Goal: Task Accomplishment & Management: Manage account settings

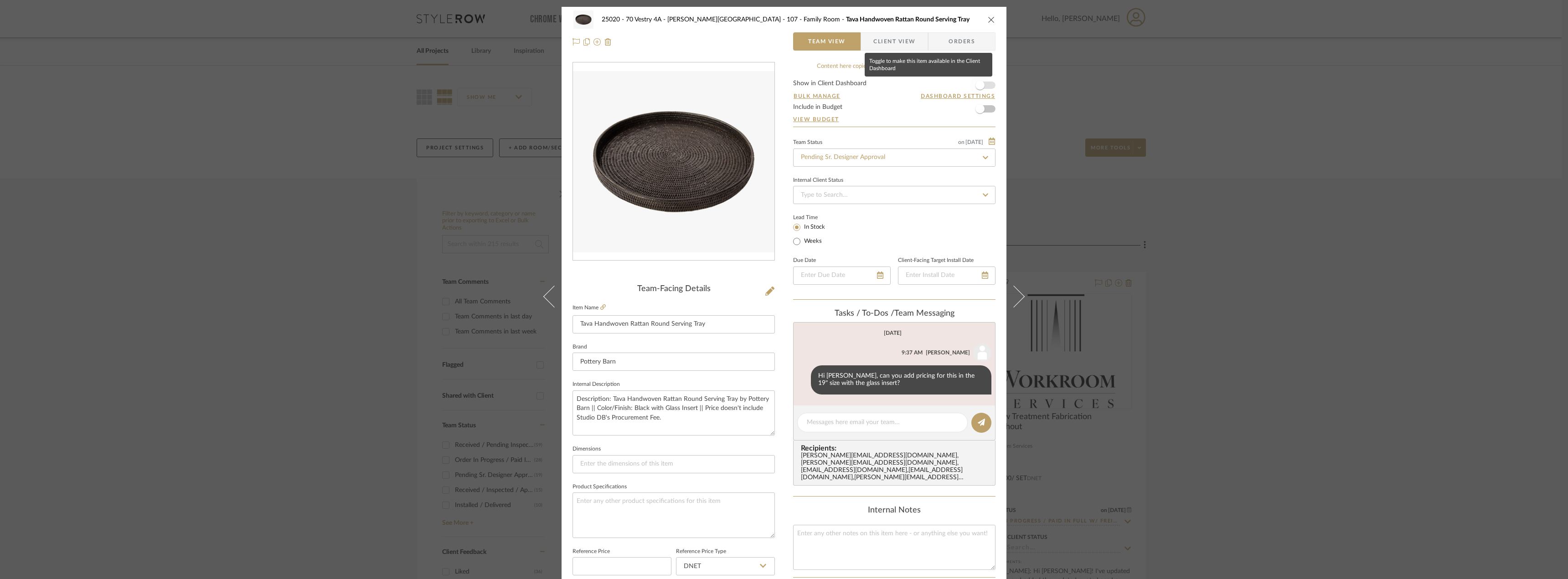
click at [976, 85] on span "button" at bounding box center [980, 85] width 9 height 9
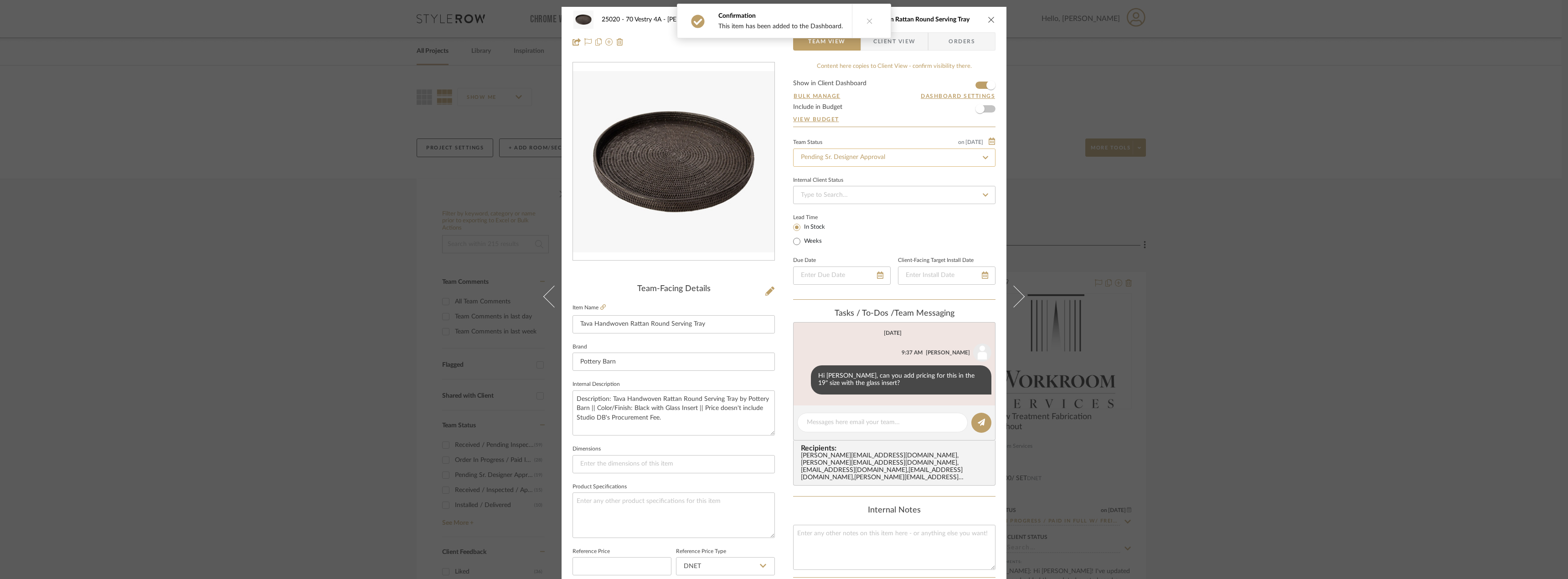
click at [875, 161] on input "Pending Sr. Designer Approval" at bounding box center [894, 158] width 202 height 18
click at [841, 207] on span "Approval Pending" at bounding box center [824, 205] width 49 height 6
type input "Approval Pending"
click at [871, 23] on button at bounding box center [870, 21] width 35 height 33
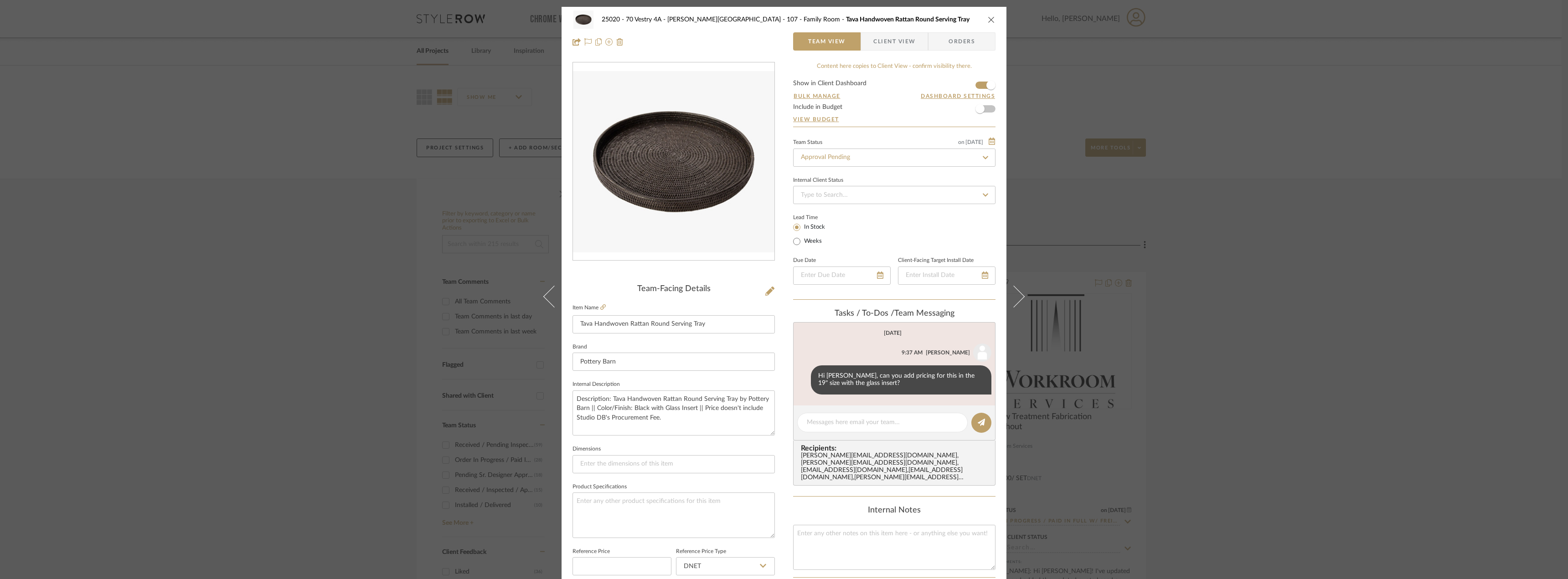
click at [886, 43] on span "Client View" at bounding box center [894, 41] width 42 height 18
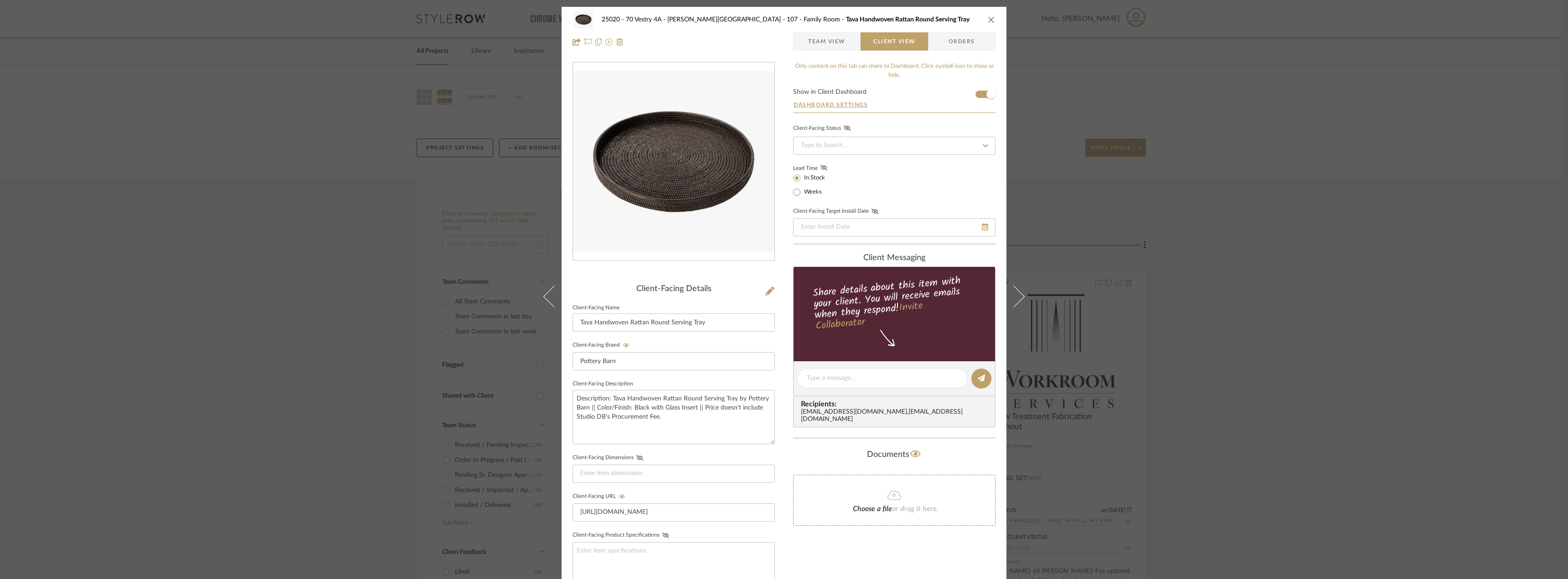
click at [838, 38] on span "Team View" at bounding box center [827, 41] width 37 height 18
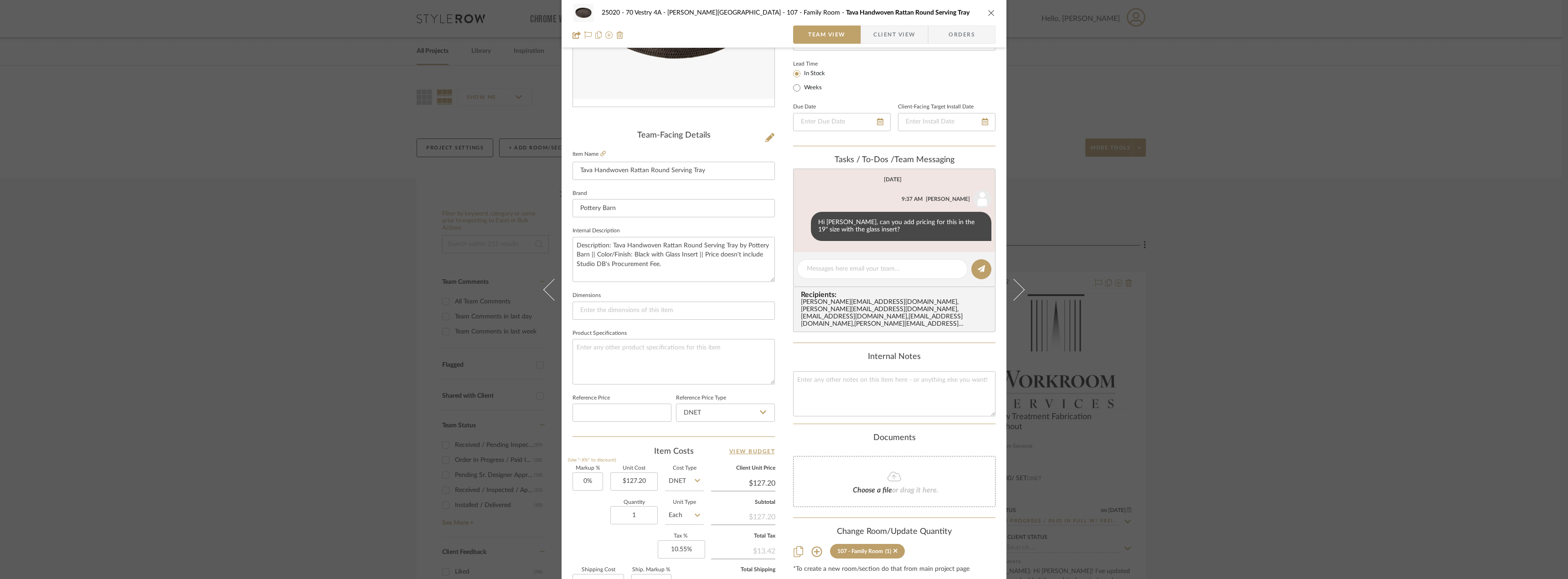
scroll to position [269, 0]
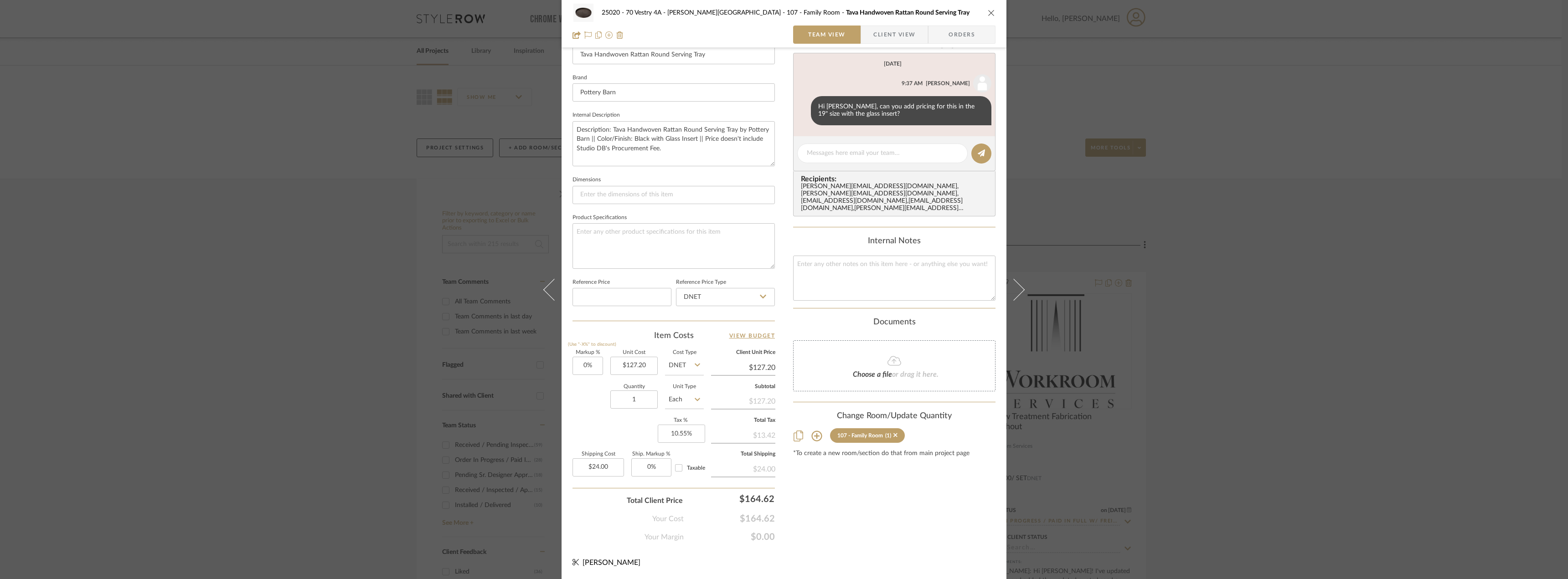
click at [675, 466] on input "Taxable" at bounding box center [679, 468] width 15 height 15
checkbox input "true"
click at [848, 488] on div "Content here copies to Client View - confirm visibility there. Show in Client D…" at bounding box center [894, 167] width 202 height 750
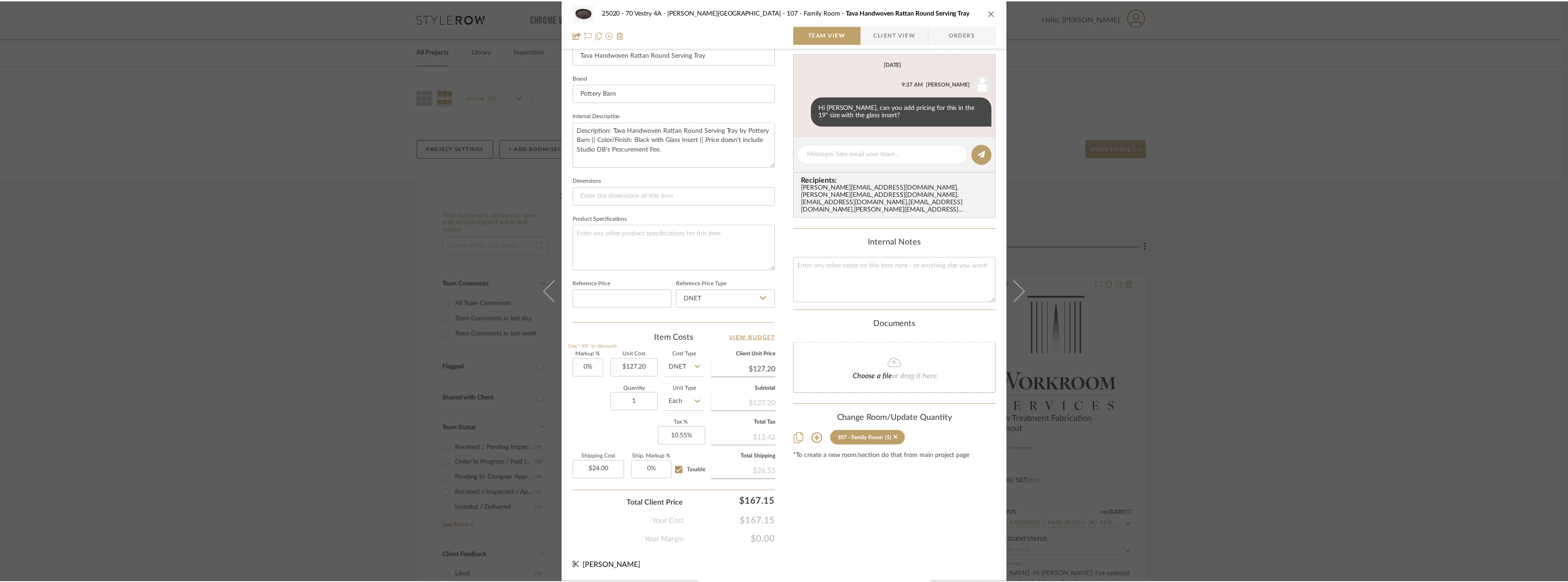
scroll to position [225, 0]
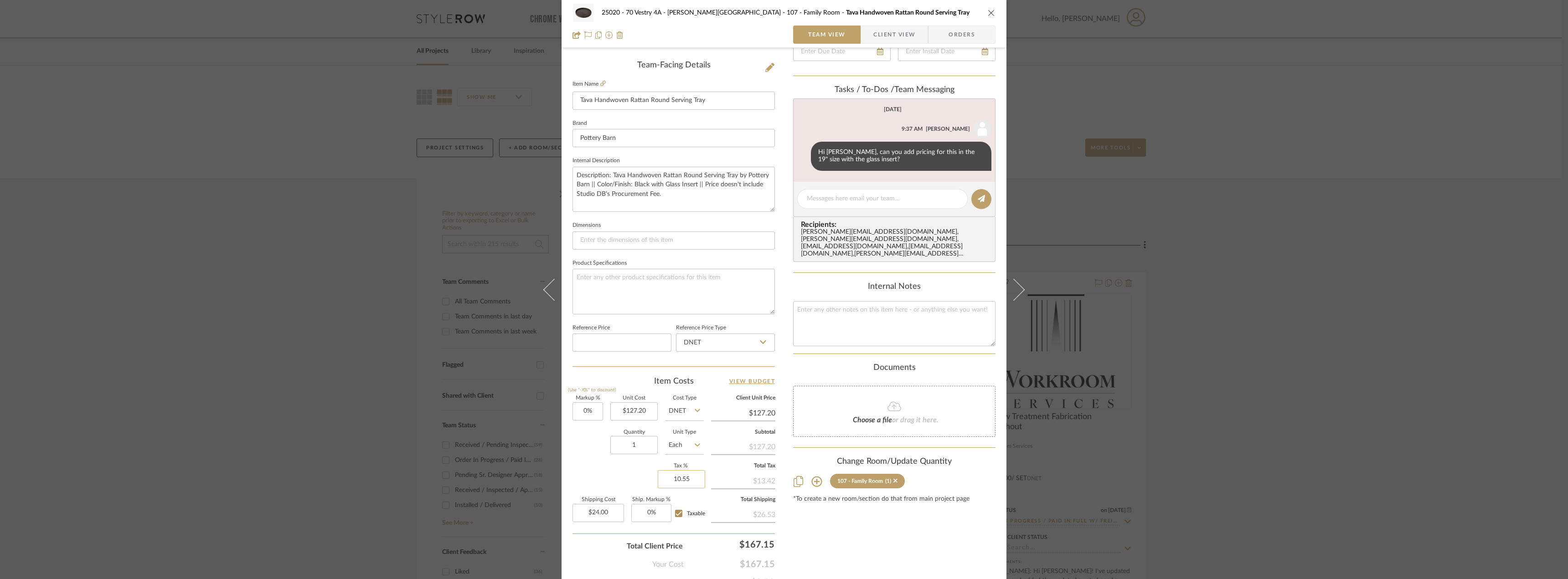
click at [687, 481] on input "10.55" at bounding box center [682, 479] width 47 height 18
type input "10.55%"
click at [1327, 391] on div "25020 - 70 Vestry 4A - Grant-Stanleigh 107 - Family Room Tava Handwoven Rattan …" at bounding box center [784, 290] width 1568 height 579
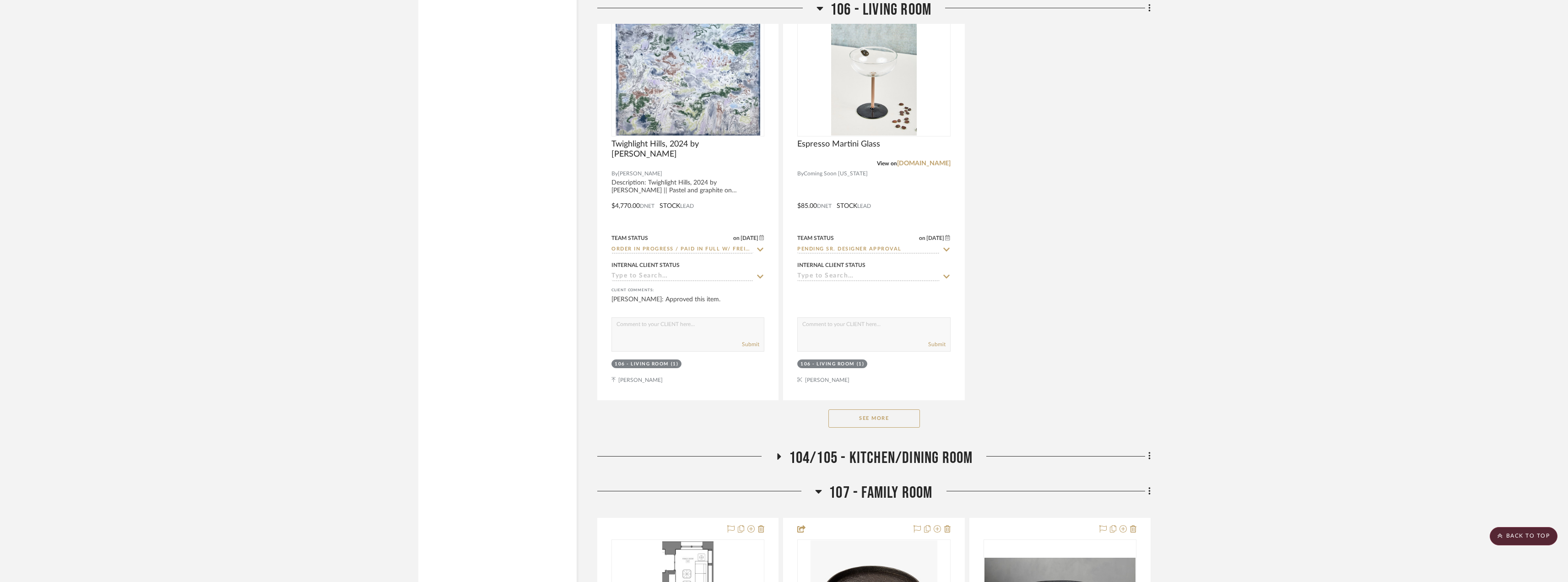
scroll to position [2518, 0]
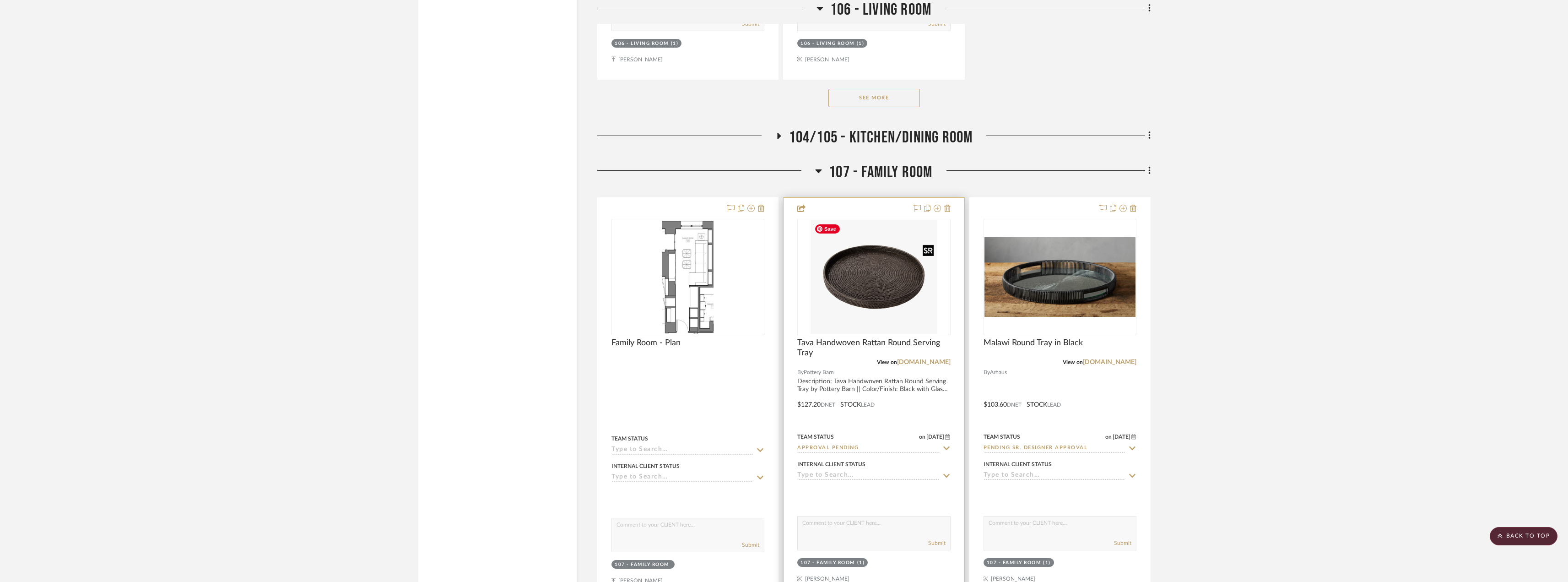
click at [0, 0] on img at bounding box center [0, 0] width 0 height 0
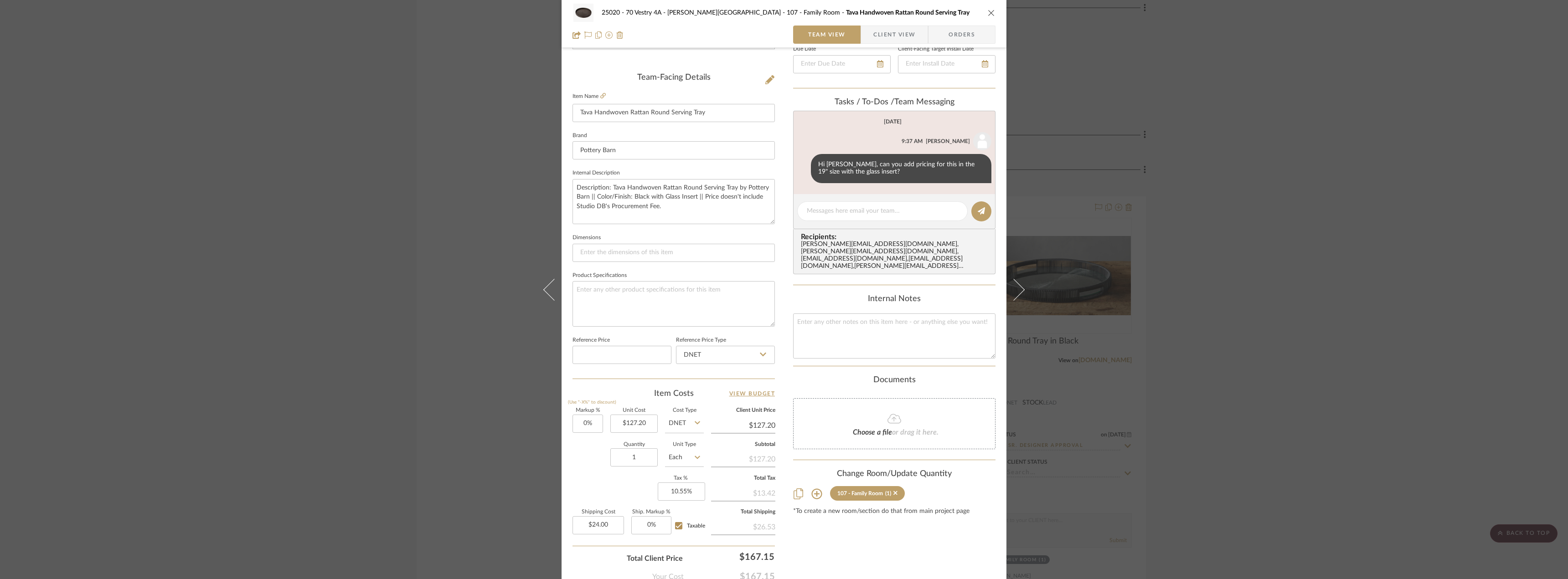
scroll to position [269, 0]
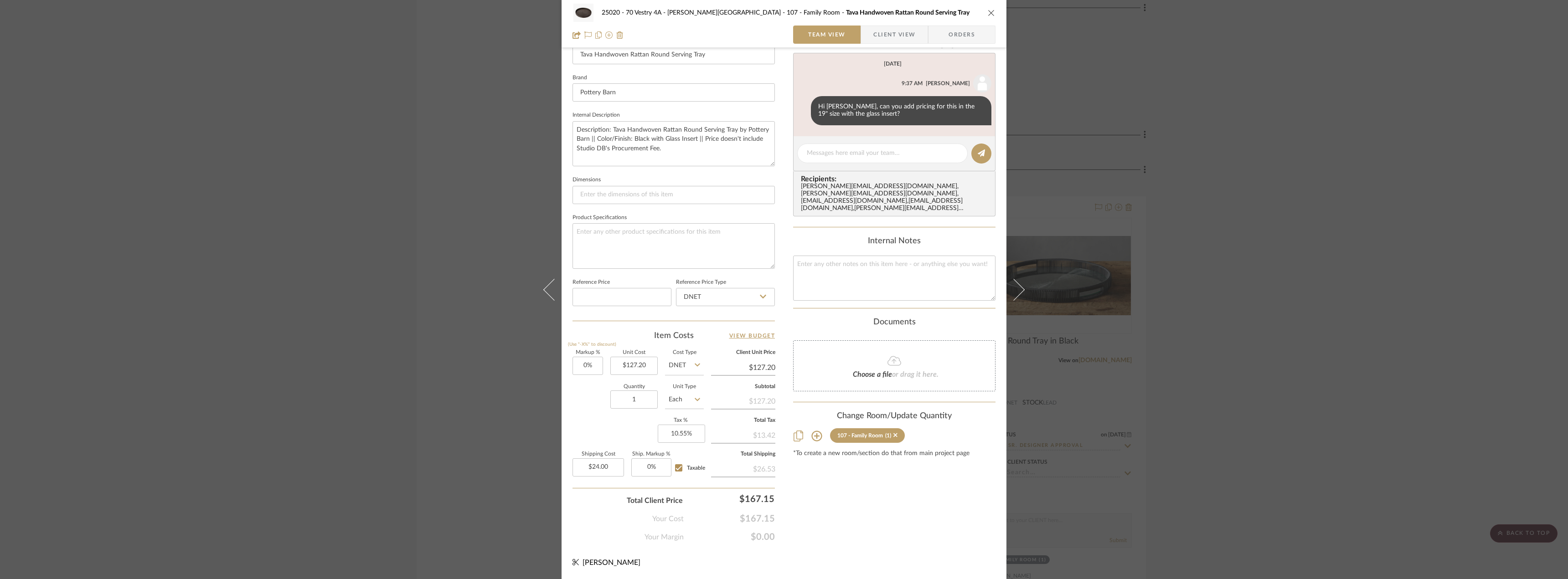
click at [939, 571] on div "25020 - 70 Vestry 4A - Grant-Stanleigh 107 - Family Room Tava Handwoven Rattan …" at bounding box center [784, 158] width 445 height 841
click at [685, 432] on input "10.55" at bounding box center [682, 434] width 47 height 18
type input "8.875%"
click at [845, 522] on div "Content here copies to Client View - confirm visibility there. Show in Client D…" at bounding box center [894, 167] width 202 height 750
click at [1364, 382] on div "25020 - 70 Vestry 4A - Grant-Stanleigh 107 - Family Room Tava Handwoven Rattan …" at bounding box center [784, 290] width 1568 height 579
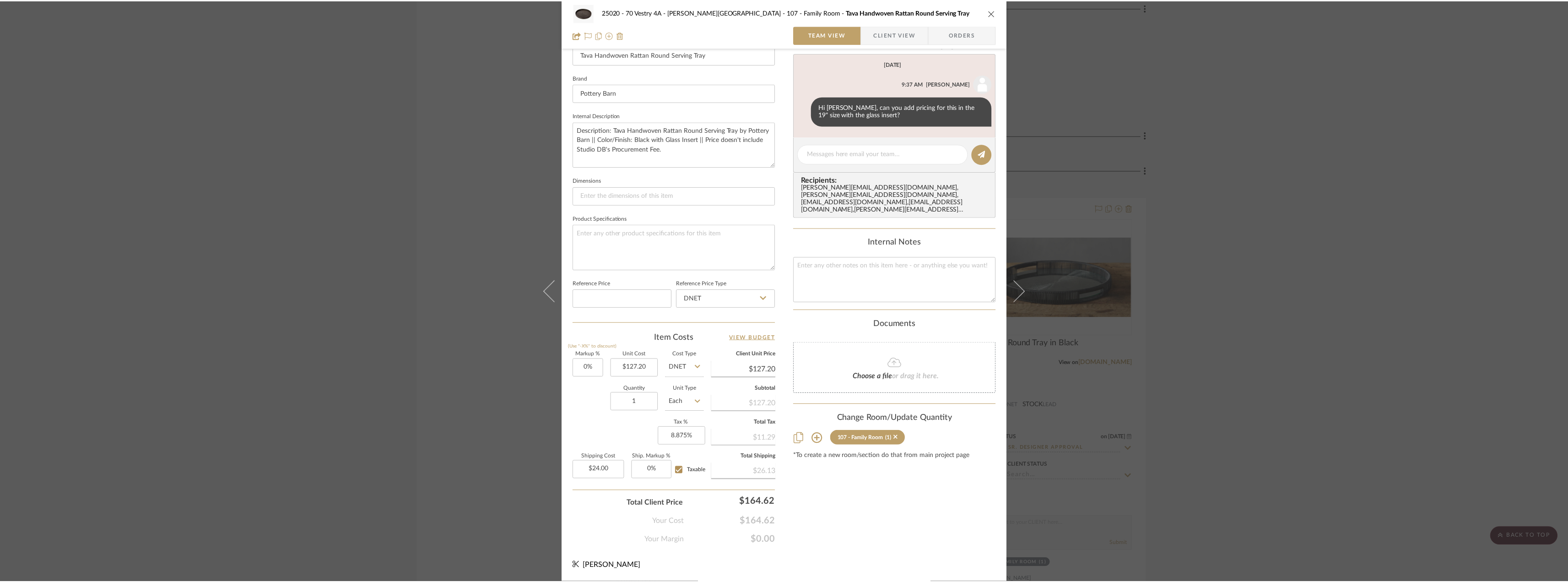
scroll to position [2518, 0]
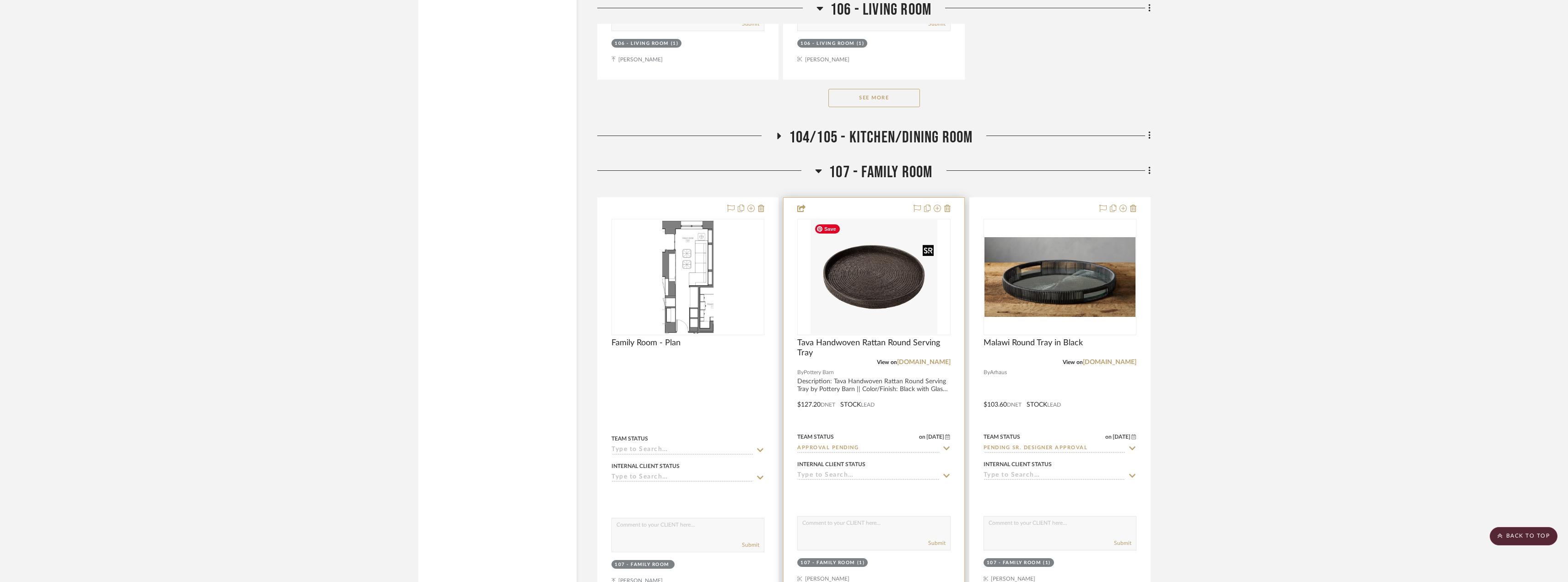
click at [906, 309] on img "0" at bounding box center [874, 276] width 127 height 114
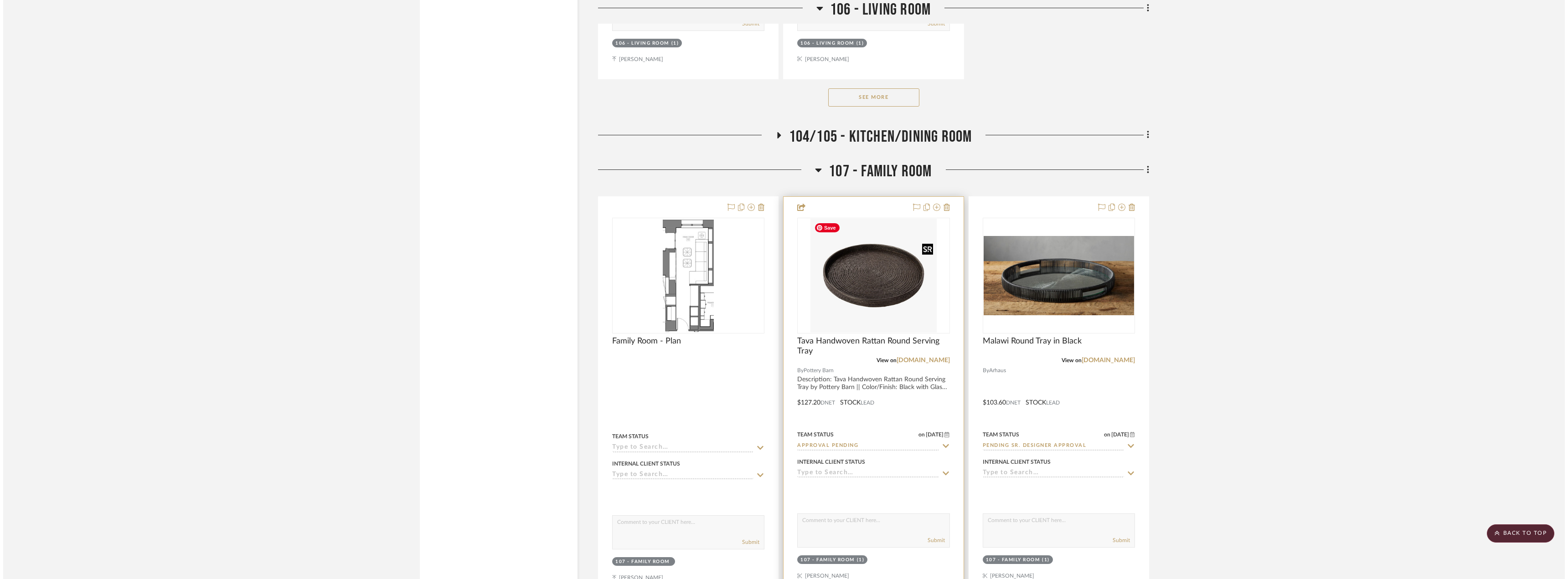
scroll to position [0, 0]
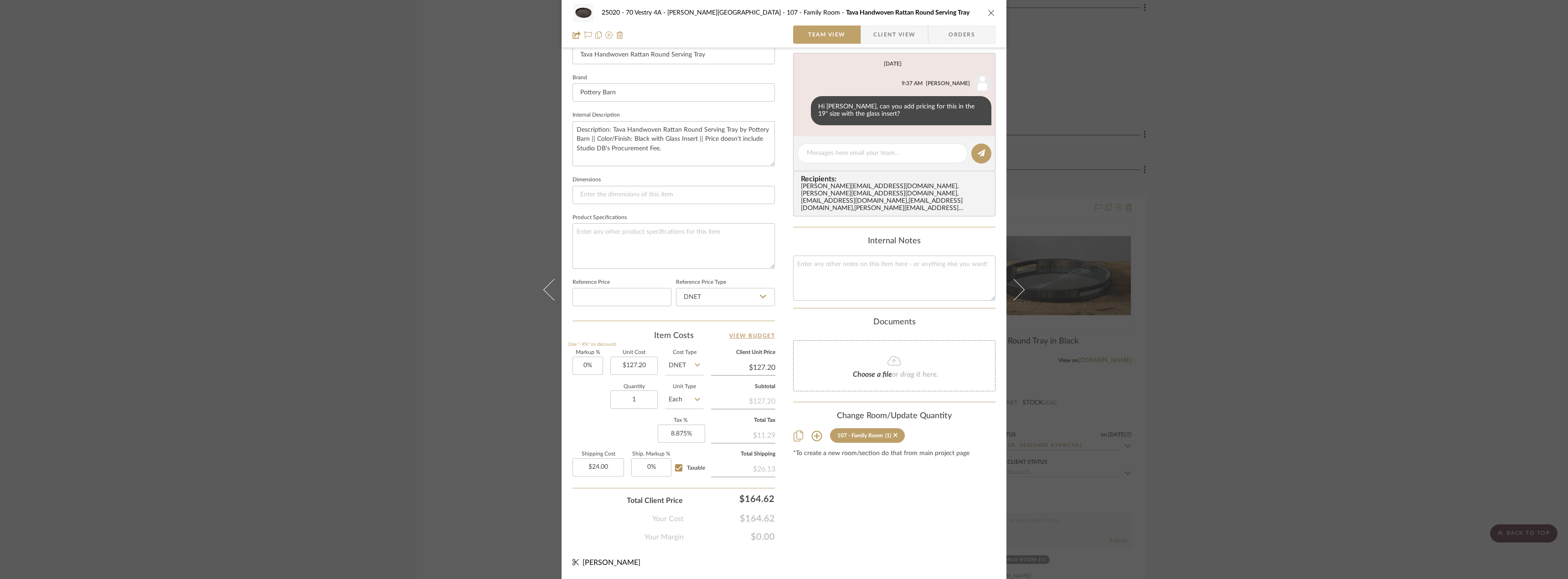
click at [903, 32] on span "Client View" at bounding box center [894, 35] width 42 height 18
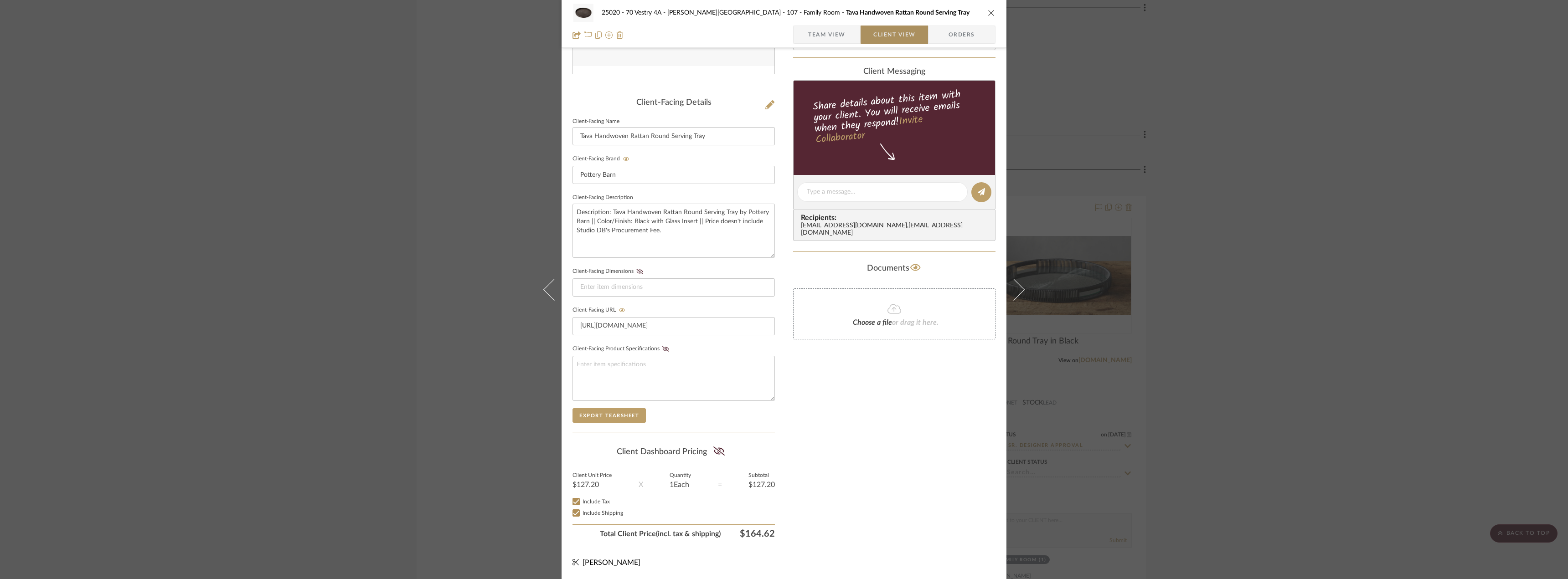
scroll to position [186, 0]
click at [718, 446] on icon at bounding box center [719, 451] width 12 height 9
click at [900, 431] on div "Only content on this tab can share to Dashboard. Click eyeball icon to show or …" at bounding box center [894, 209] width 202 height 667
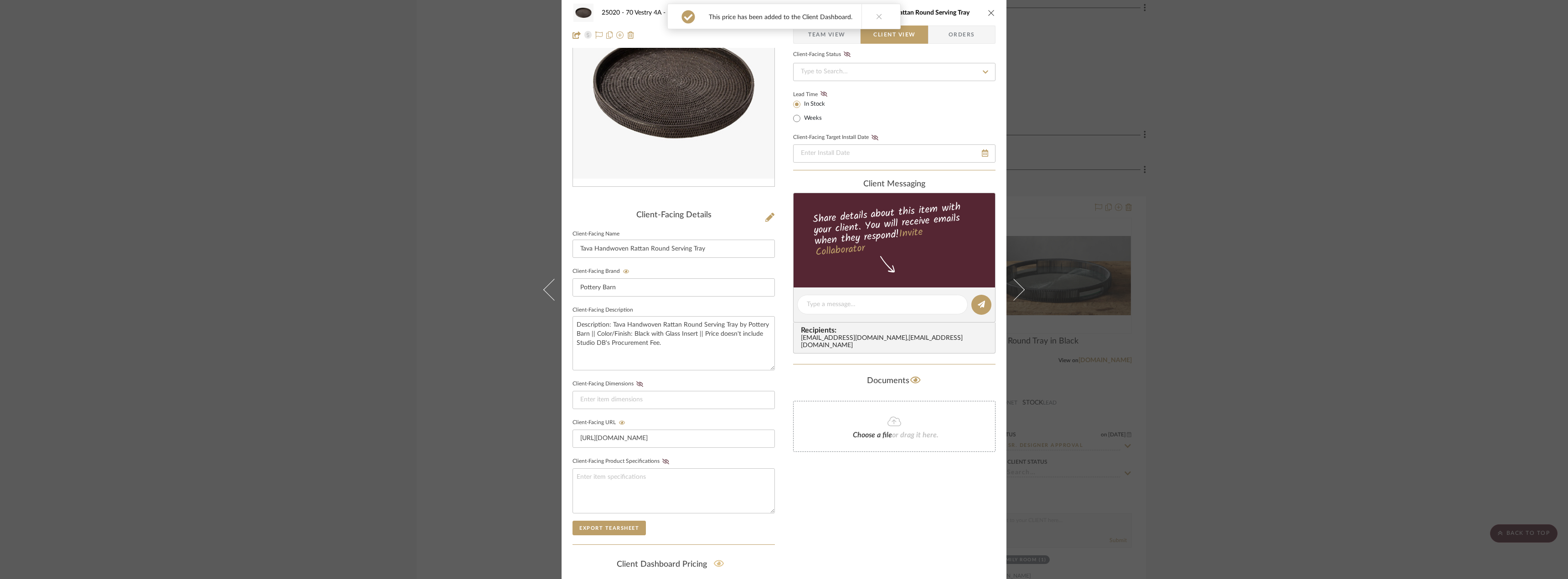
scroll to position [0, 0]
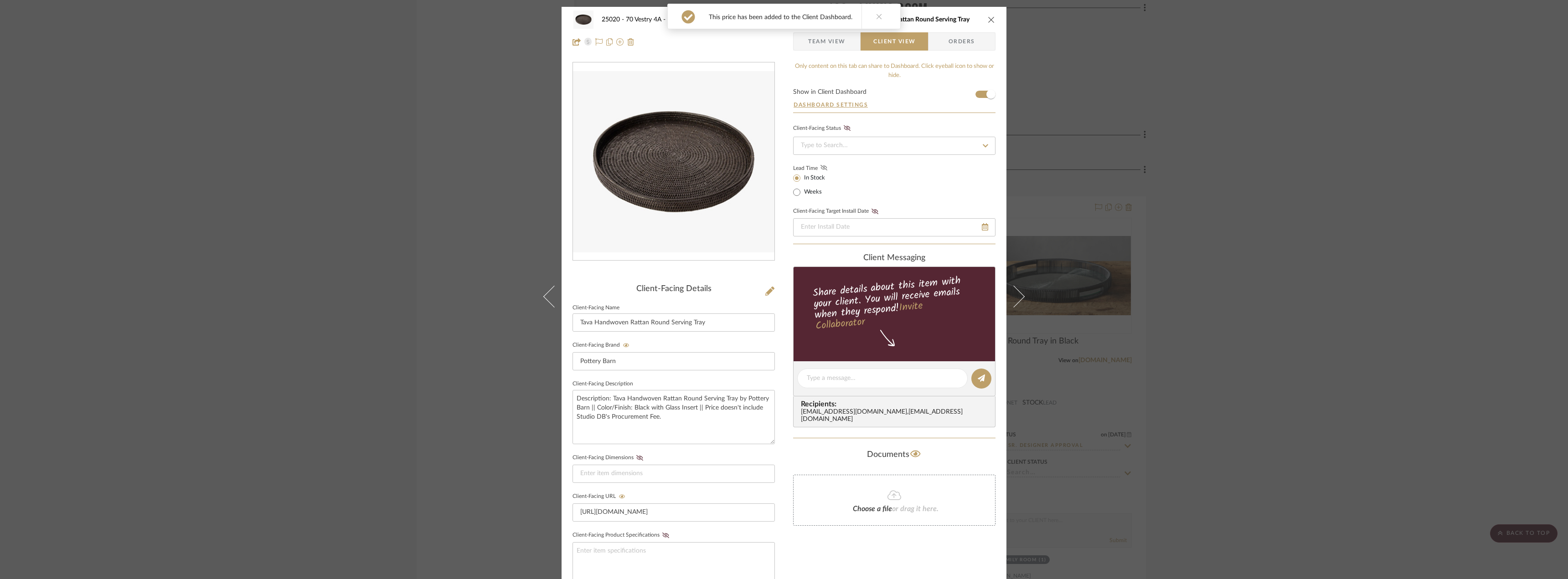
click at [822, 168] on icon at bounding box center [824, 167] width 7 height 5
click at [892, 23] on button at bounding box center [879, 16] width 35 height 24
click at [842, 38] on span "Team View" at bounding box center [827, 41] width 37 height 18
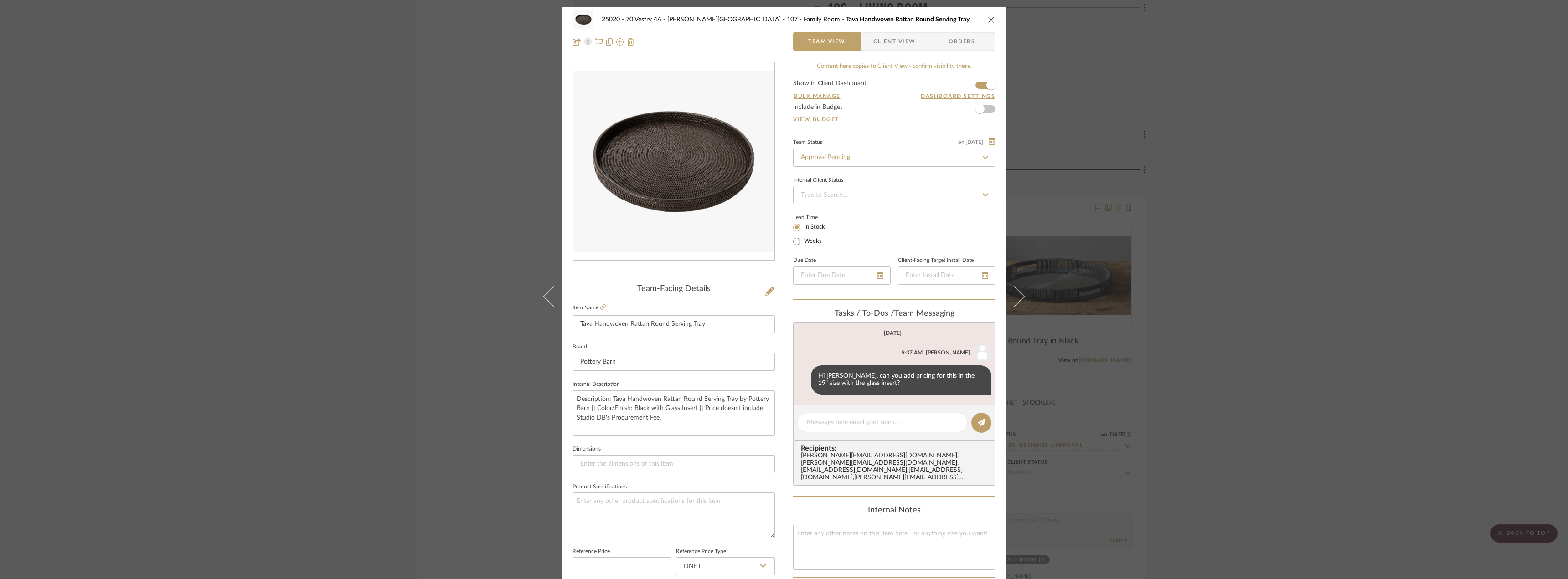
click at [880, 37] on span "Client View" at bounding box center [894, 41] width 42 height 18
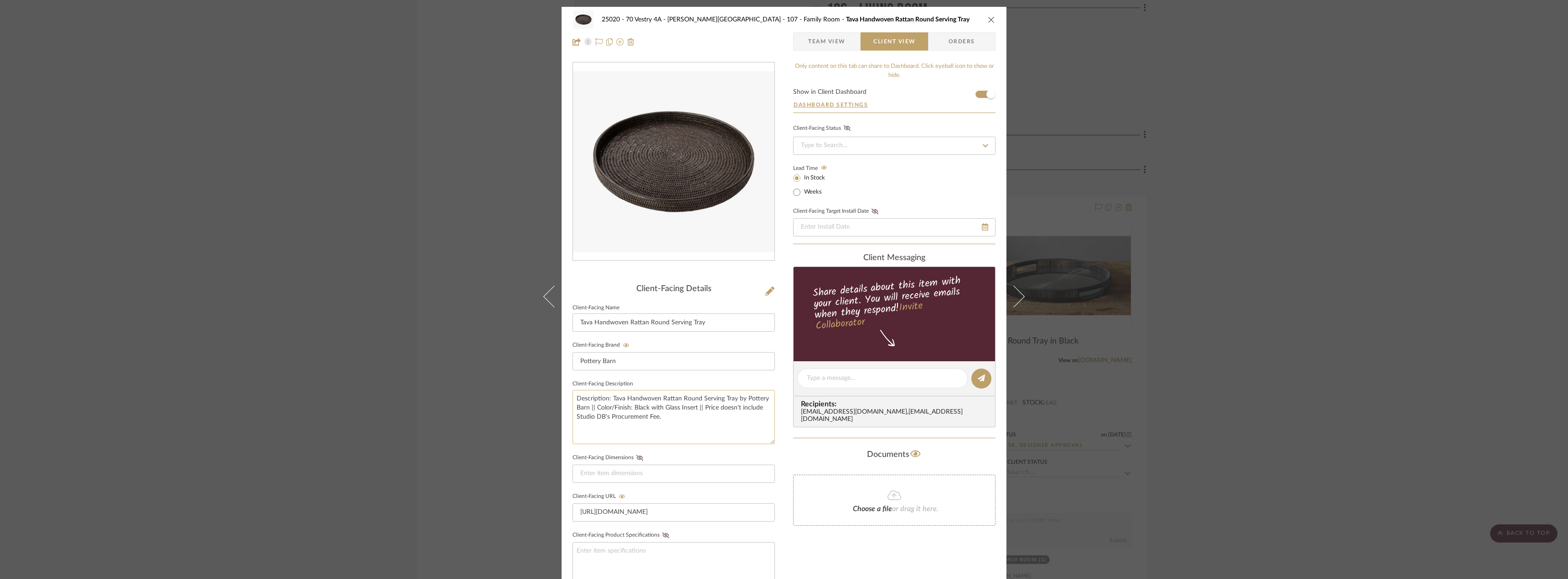
click at [693, 407] on textarea "Description: Tava Handwoven Rattan Round Serving Tray by Pottery Barn || Color/…" at bounding box center [674, 417] width 202 height 54
click at [633, 409] on textarea "Description: Tava Handwoven Rattan Round Serving Tray by Pottery Barn || Color/…" at bounding box center [674, 417] width 202 height 54
click at [721, 399] on textarea "Description: Tava Handwoven Rattan Round Serving Tray by Pottery Barn || Color/…" at bounding box center [674, 417] width 202 height 54
type textarea "Description: Tava Handwoven Rattan Round Serving Tray with glass insert by Pott…"
click at [832, 545] on div "Only content on this tab can share to Dashboard. Click eyeball icon to show or …" at bounding box center [894, 395] width 202 height 667
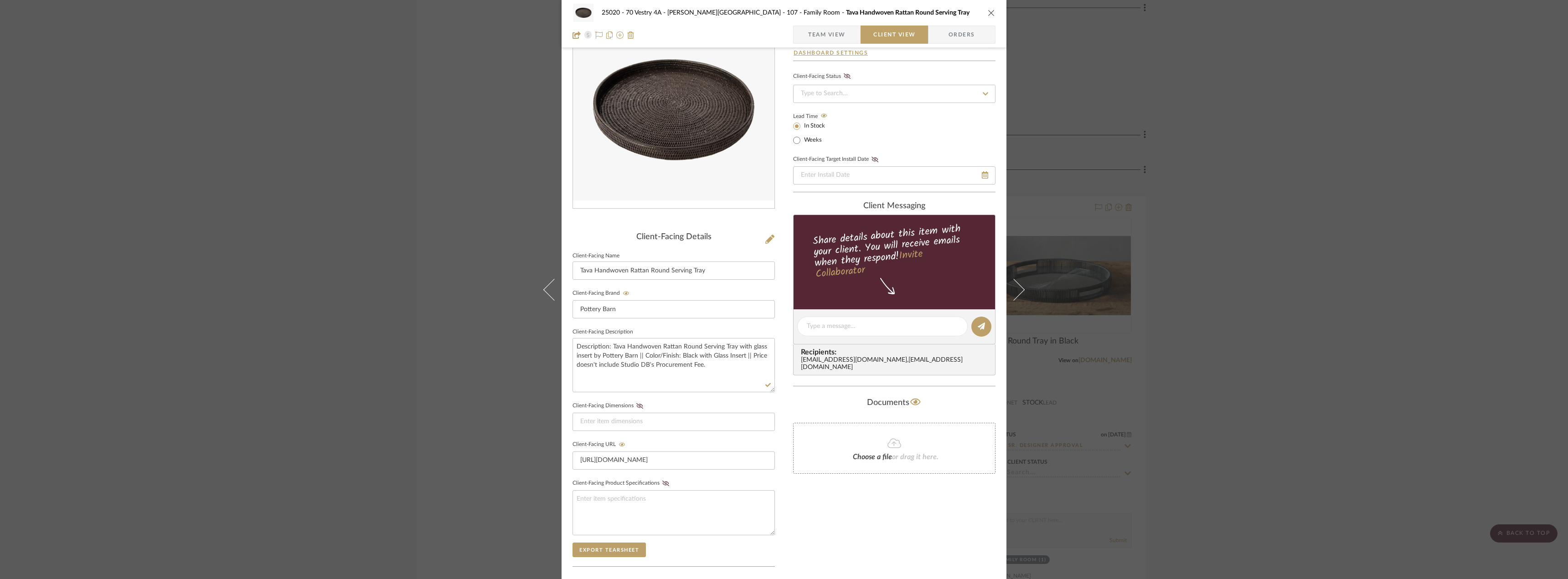
scroll to position [182, 0]
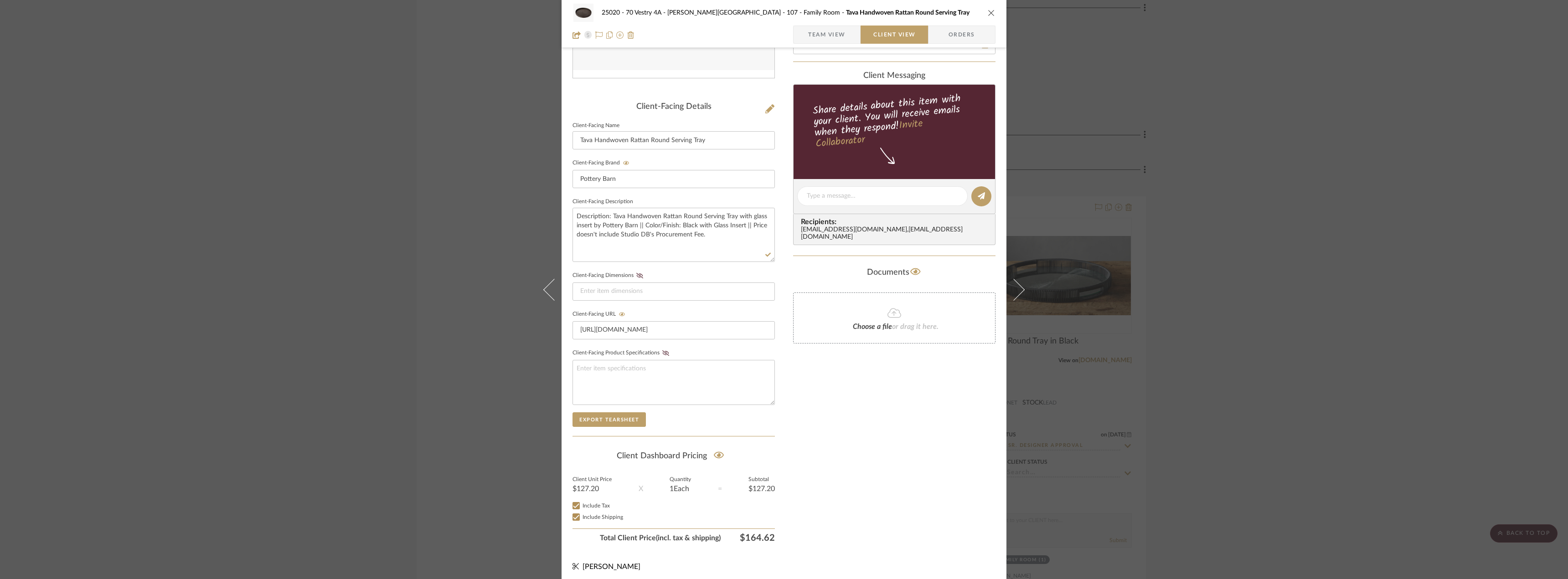
click at [886, 474] on div "Only content on this tab can share to Dashboard. Click eyeball icon to show or …" at bounding box center [894, 213] width 202 height 667
click at [632, 296] on input at bounding box center [674, 291] width 202 height 18
type input "19" diameter"
click at [917, 392] on div "Only content on this tab can share to Dashboard. Click eyeball icon to show or …" at bounding box center [894, 213] width 202 height 667
click at [636, 275] on icon at bounding box center [639, 276] width 7 height 5
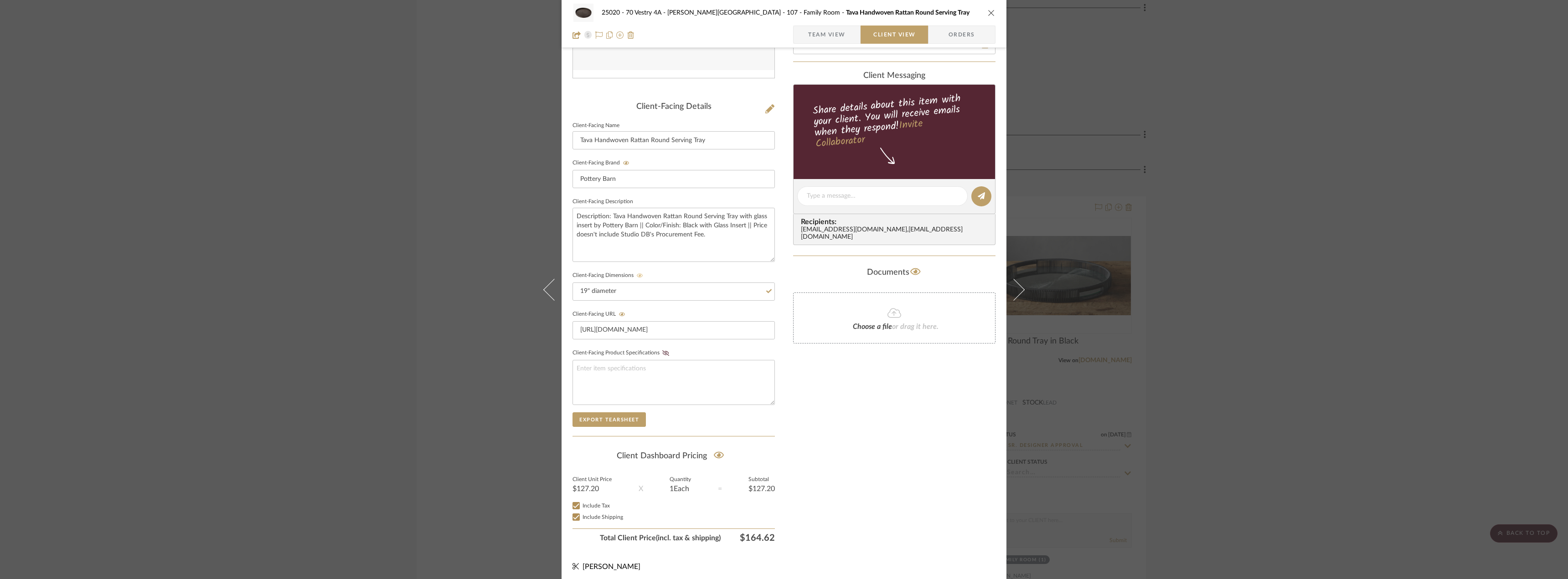
click at [890, 426] on div "Only content on this tab can share to Dashboard. Click eyeball icon to show or …" at bounding box center [894, 213] width 202 height 667
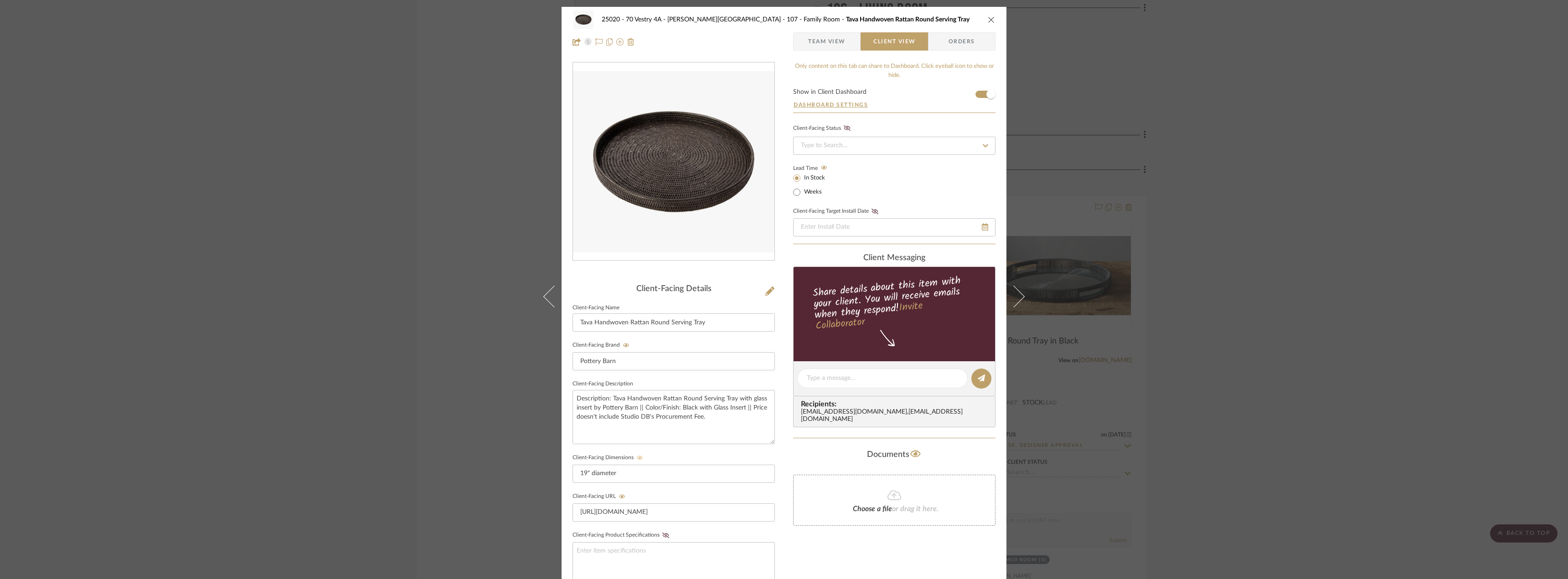
click at [838, 41] on span "Team View" at bounding box center [827, 41] width 37 height 18
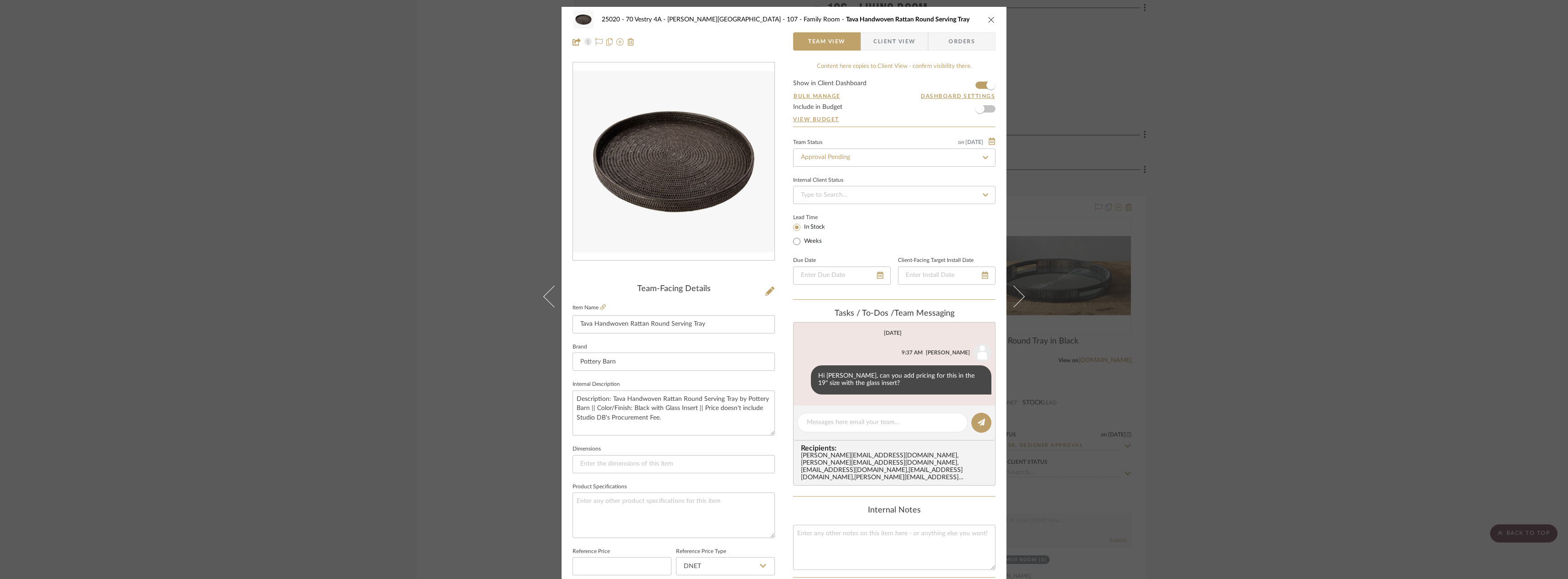
click at [988, 18] on icon "close" at bounding box center [992, 19] width 7 height 7
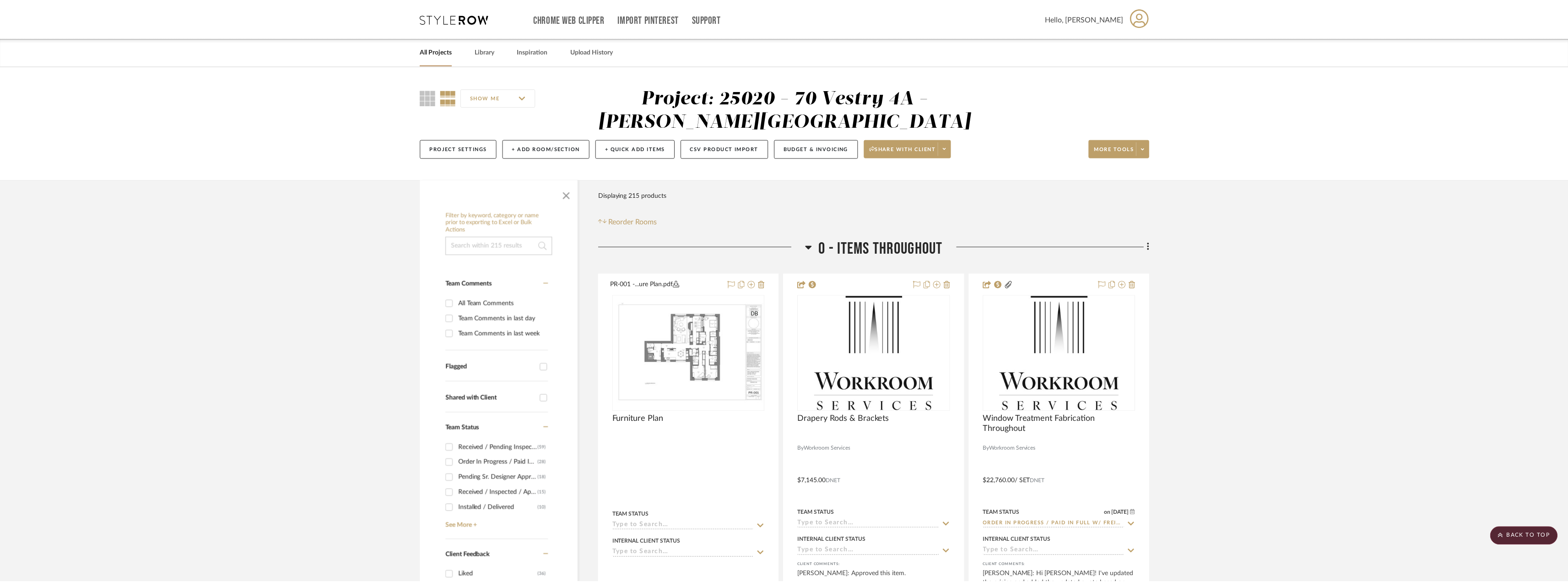
scroll to position [2518, 0]
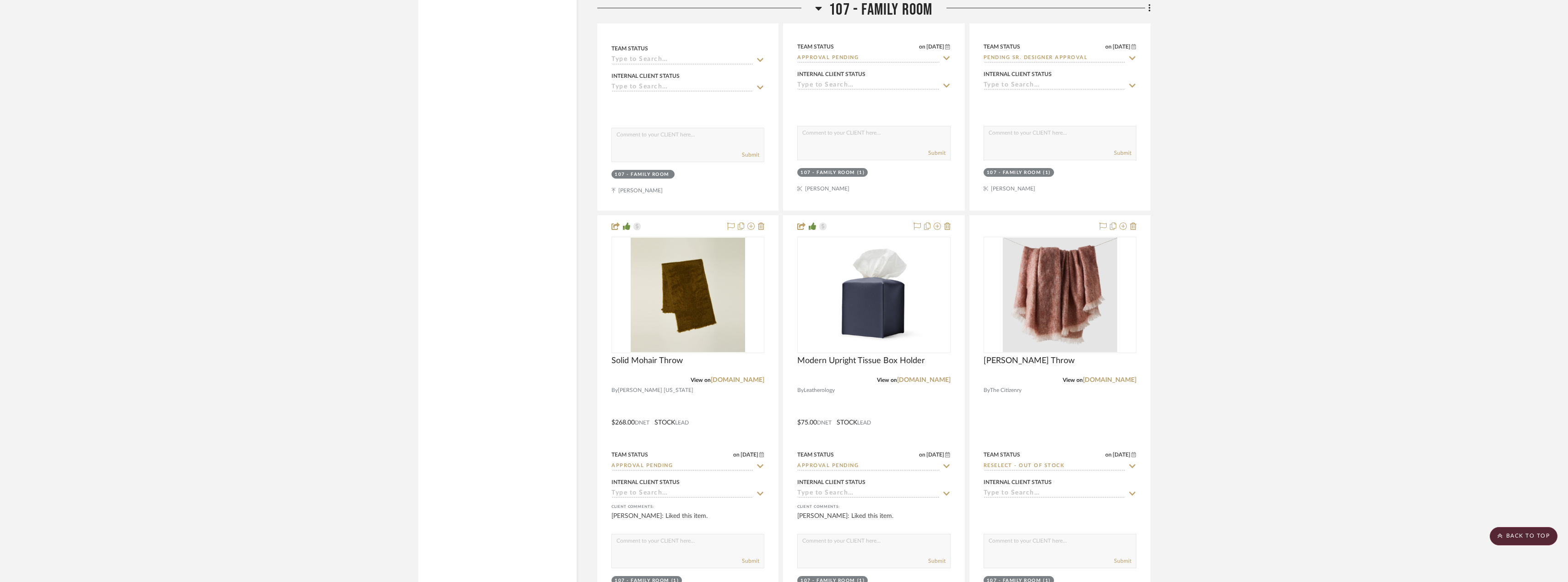
scroll to position [3067, 0]
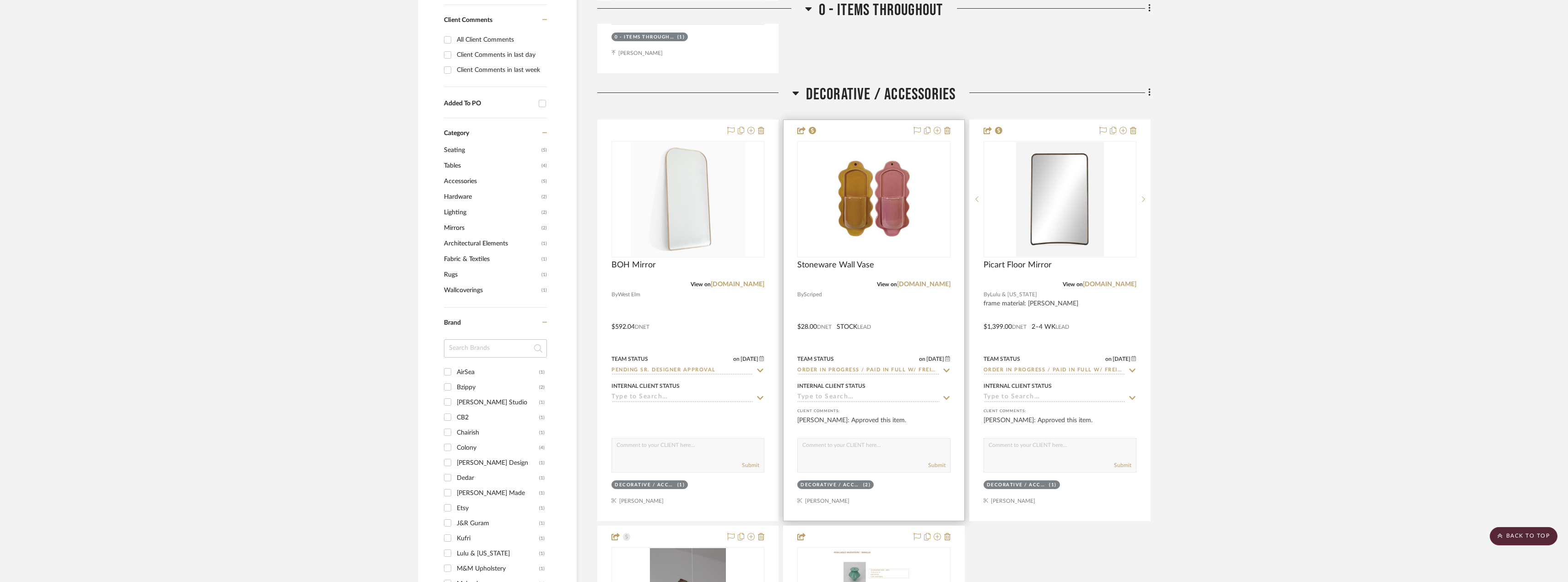
scroll to position [515, 0]
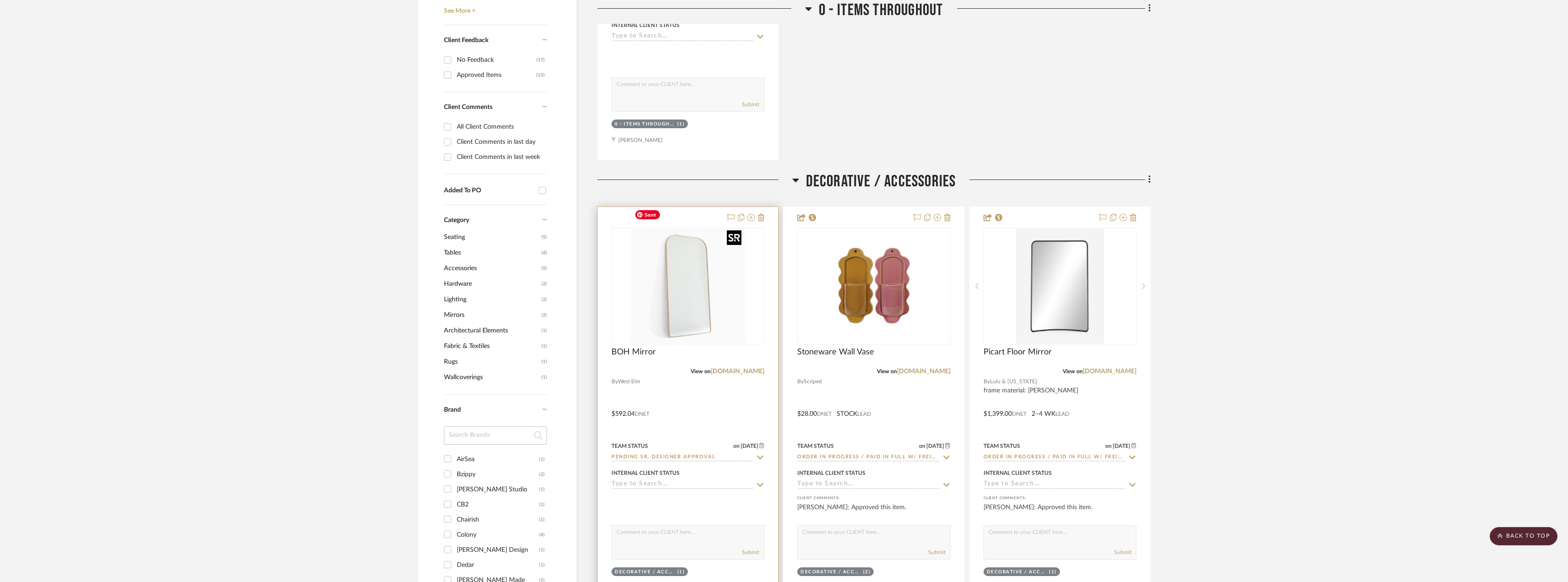
click at [0, 0] on img at bounding box center [0, 0] width 0 height 0
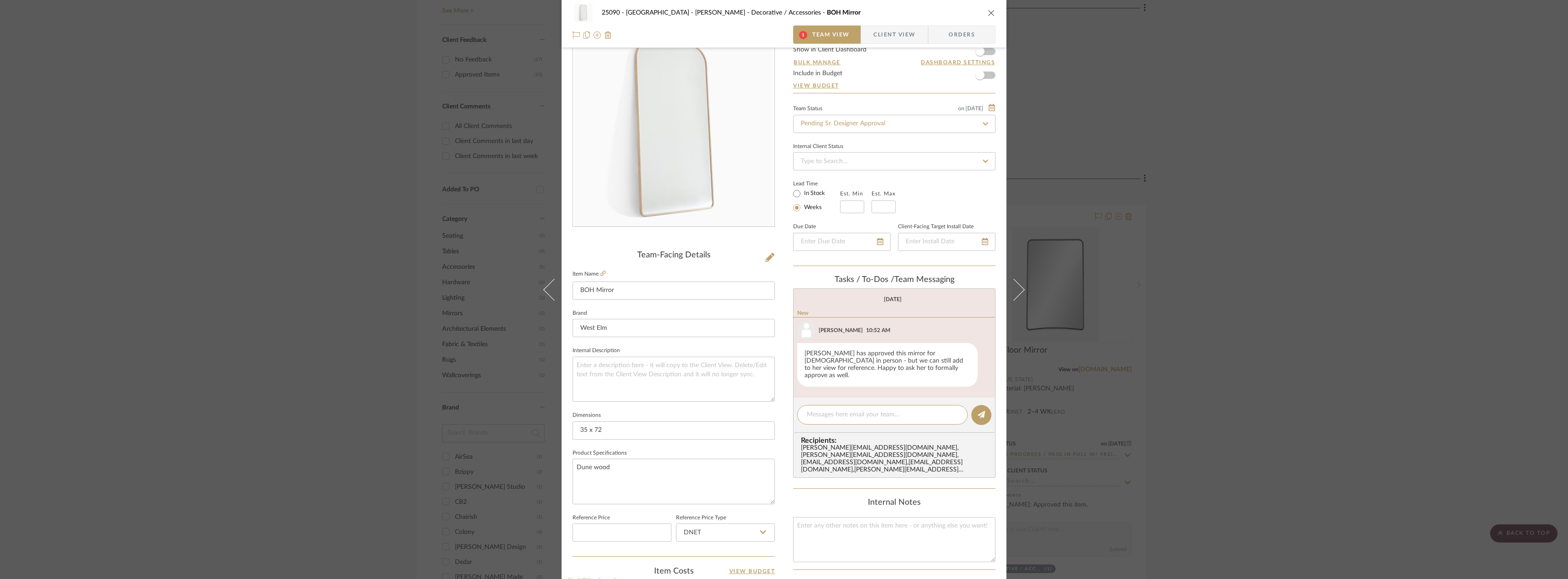
scroll to position [0, 0]
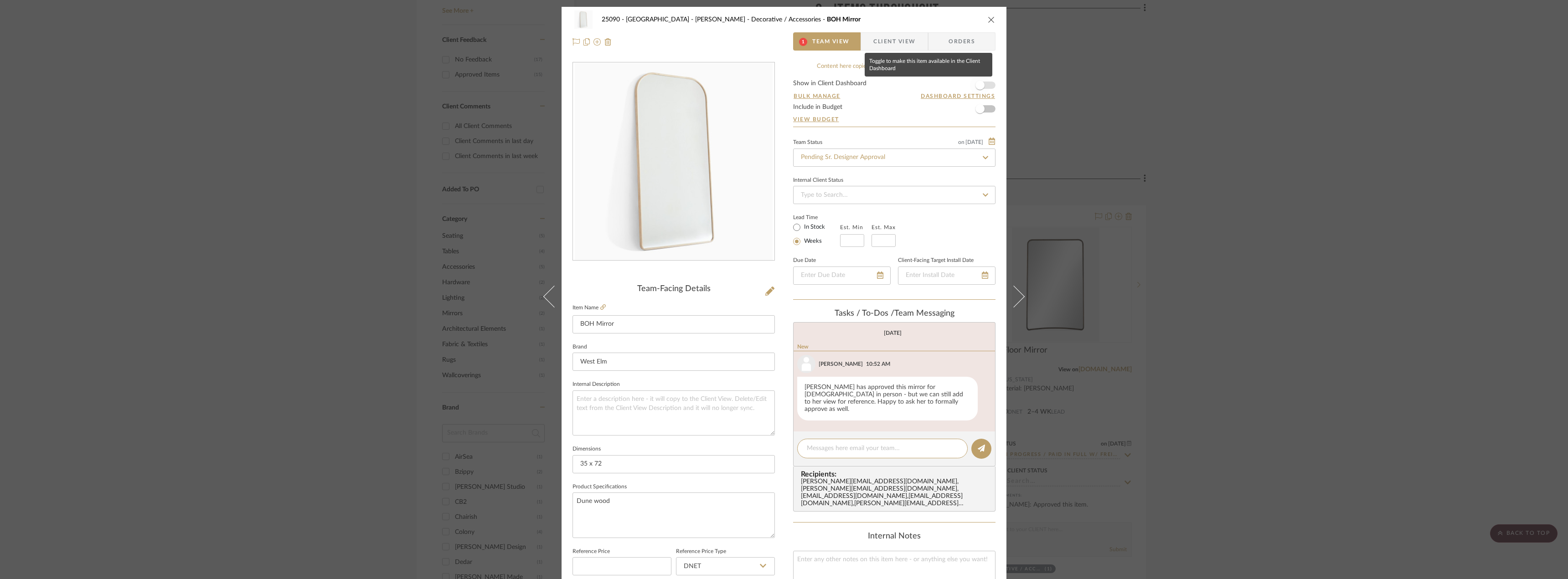
click at [983, 87] on span "button" at bounding box center [980, 85] width 20 height 20
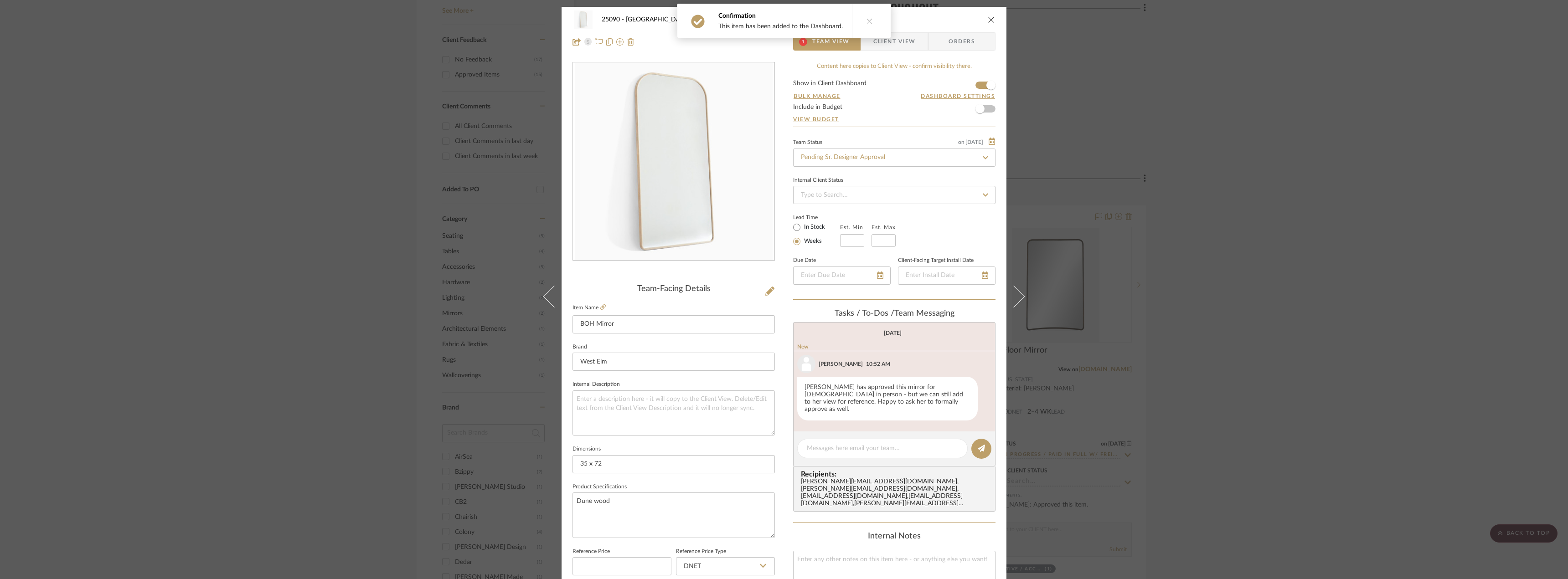
click at [812, 229] on label "In Stock" at bounding box center [813, 227] width 23 height 8
click at [802, 229] on input "In Stock" at bounding box center [797, 227] width 11 height 11
radio input "true"
drag, startPoint x: 880, startPoint y: 28, endPoint x: 880, endPoint y: 43, distance: 15.0
click at [880, 28] on button at bounding box center [870, 21] width 35 height 33
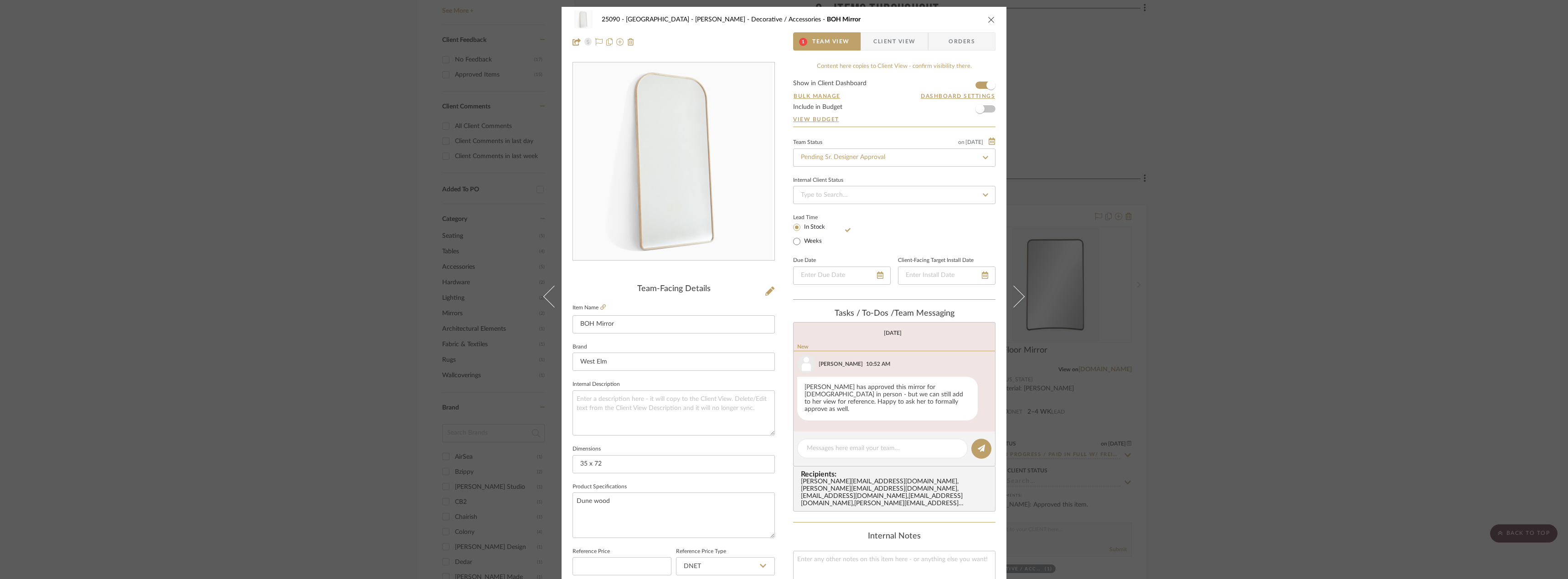
click at [880, 44] on span "Client View" at bounding box center [894, 41] width 42 height 18
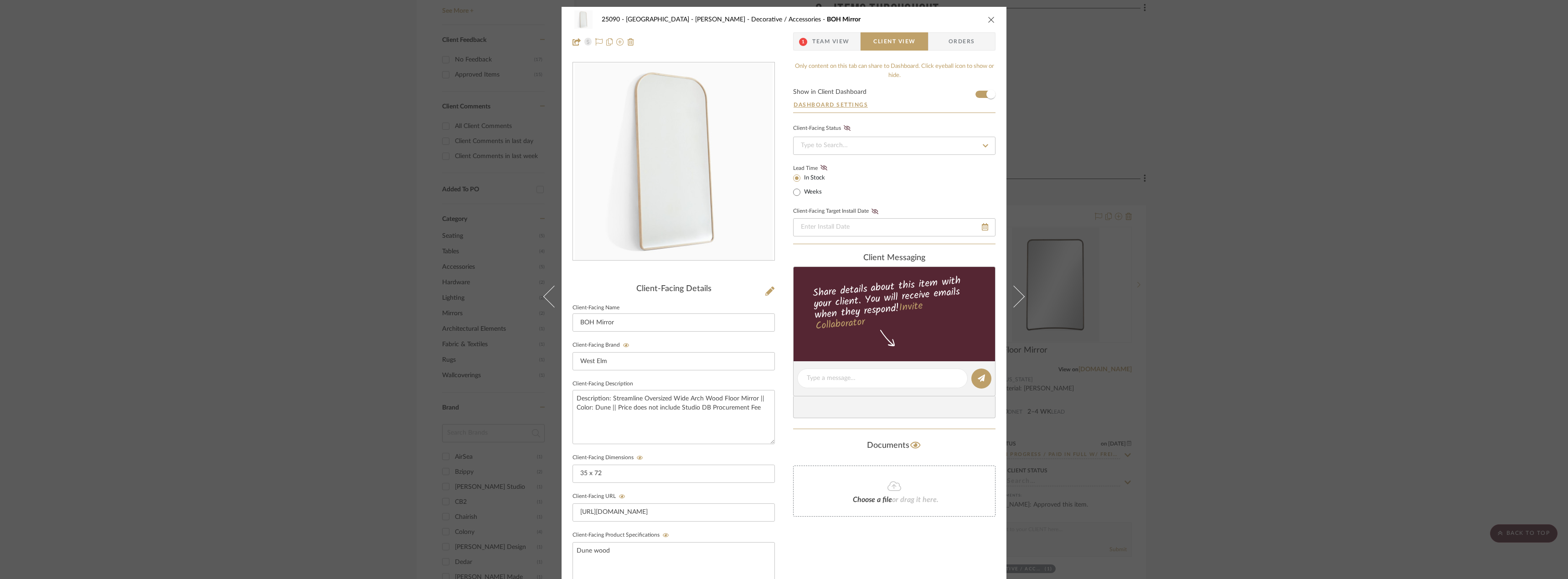
click at [831, 47] on span "Team View" at bounding box center [830, 41] width 37 height 18
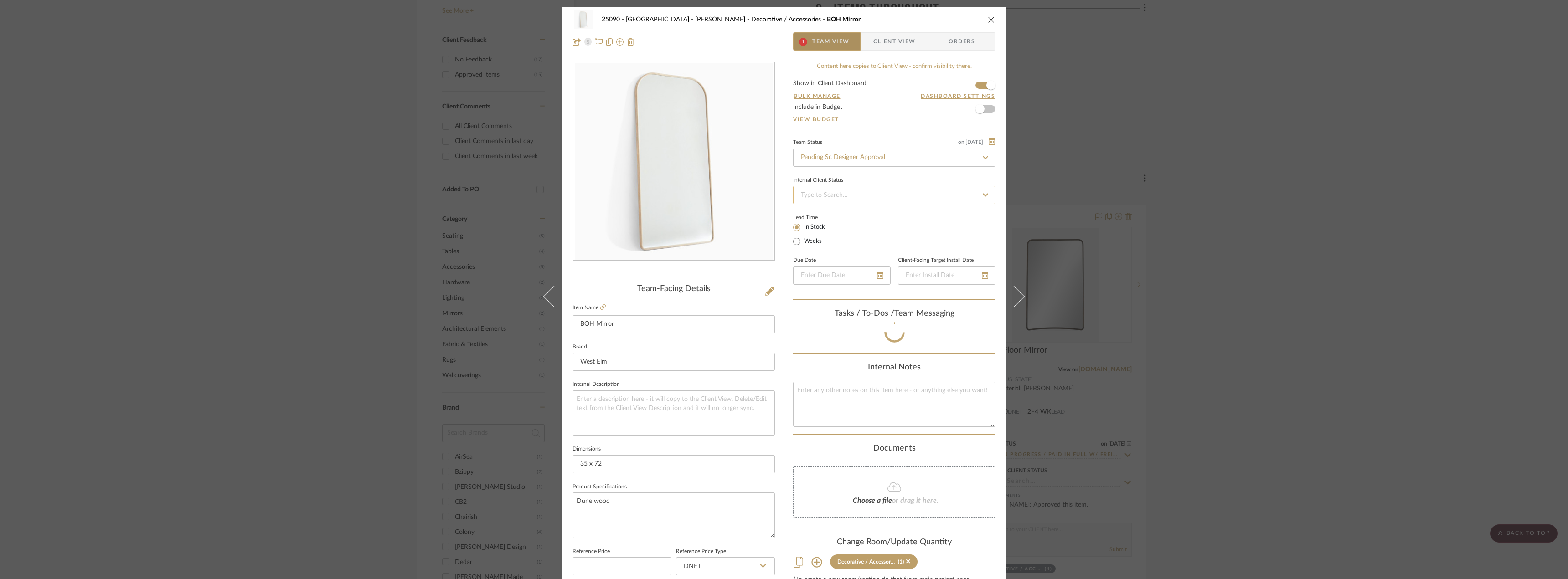
scroll to position [33, 0]
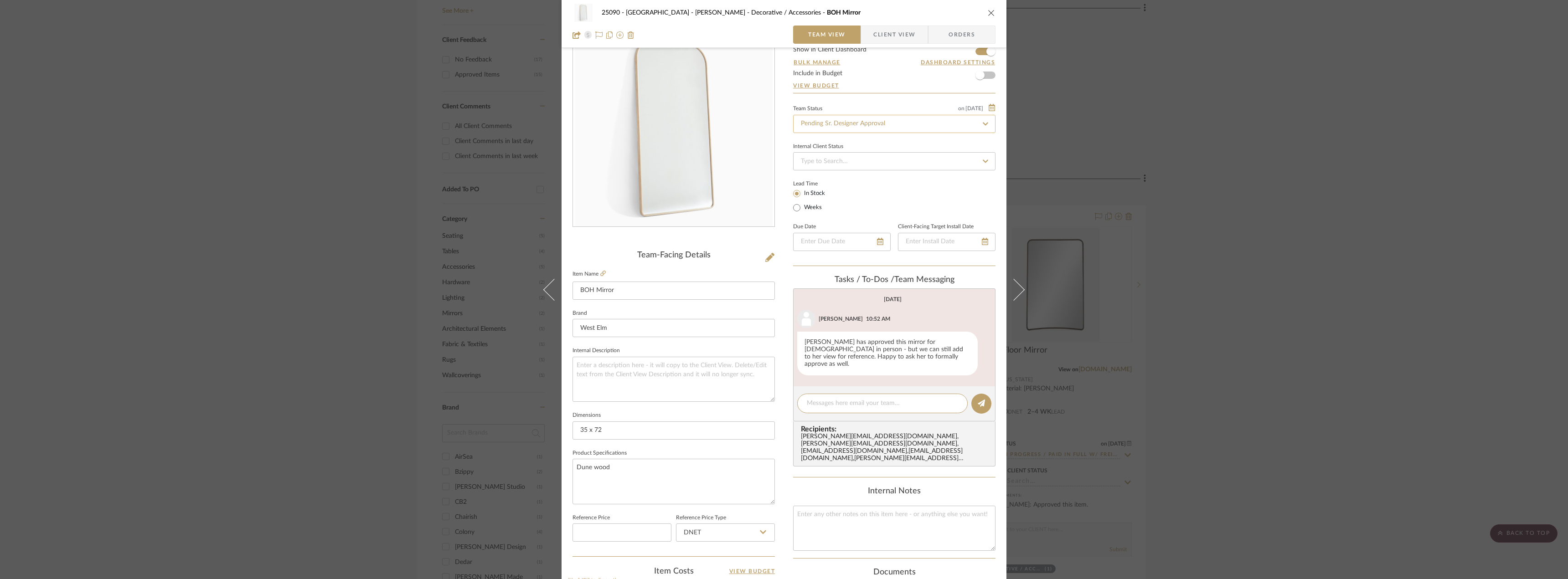
click at [831, 122] on input "Pending Sr. Designer Approval" at bounding box center [894, 124] width 202 height 18
click at [831, 179] on div "Approval Pending" at bounding box center [891, 172] width 201 height 23
type input "Approval Pending"
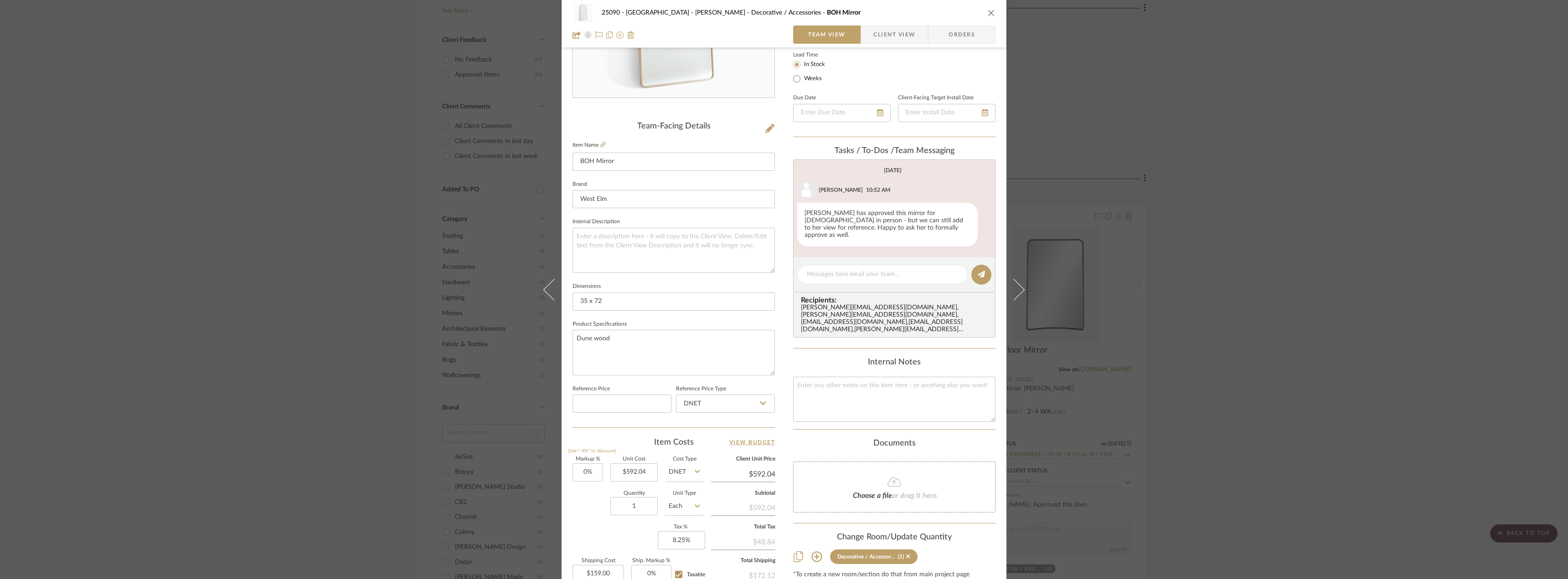
scroll to position [269, 0]
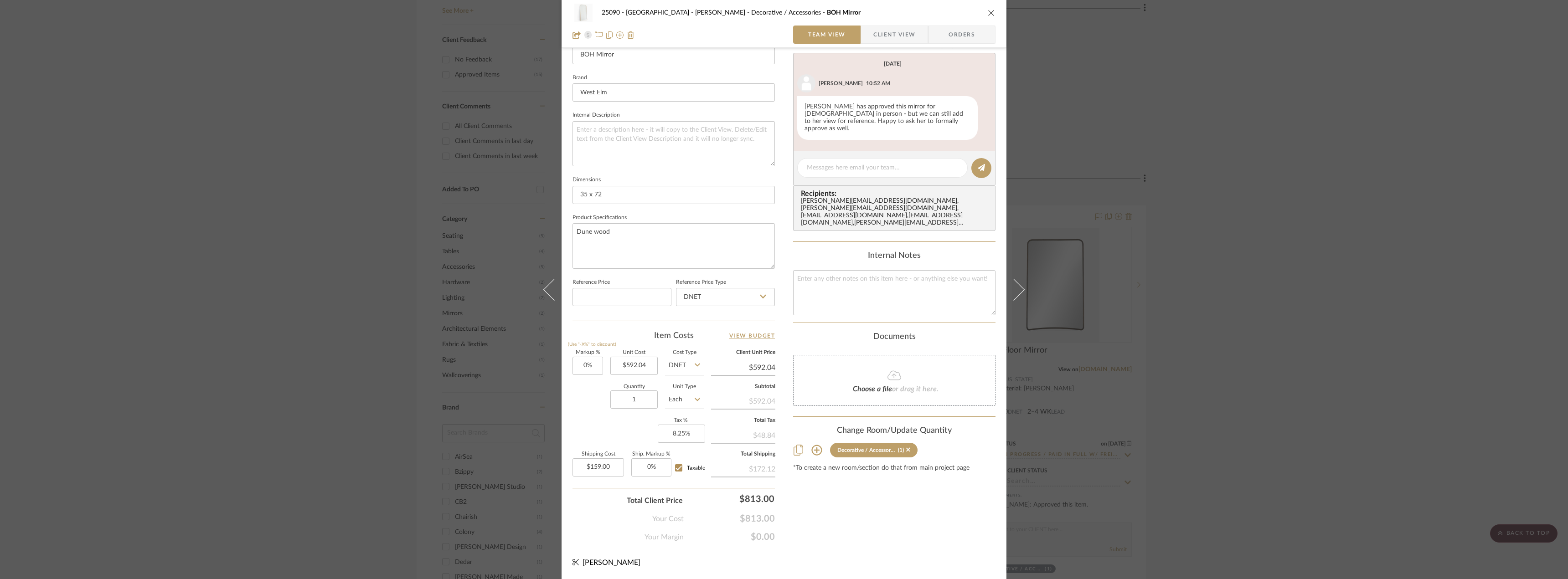
click at [892, 32] on span "Client View" at bounding box center [894, 35] width 42 height 18
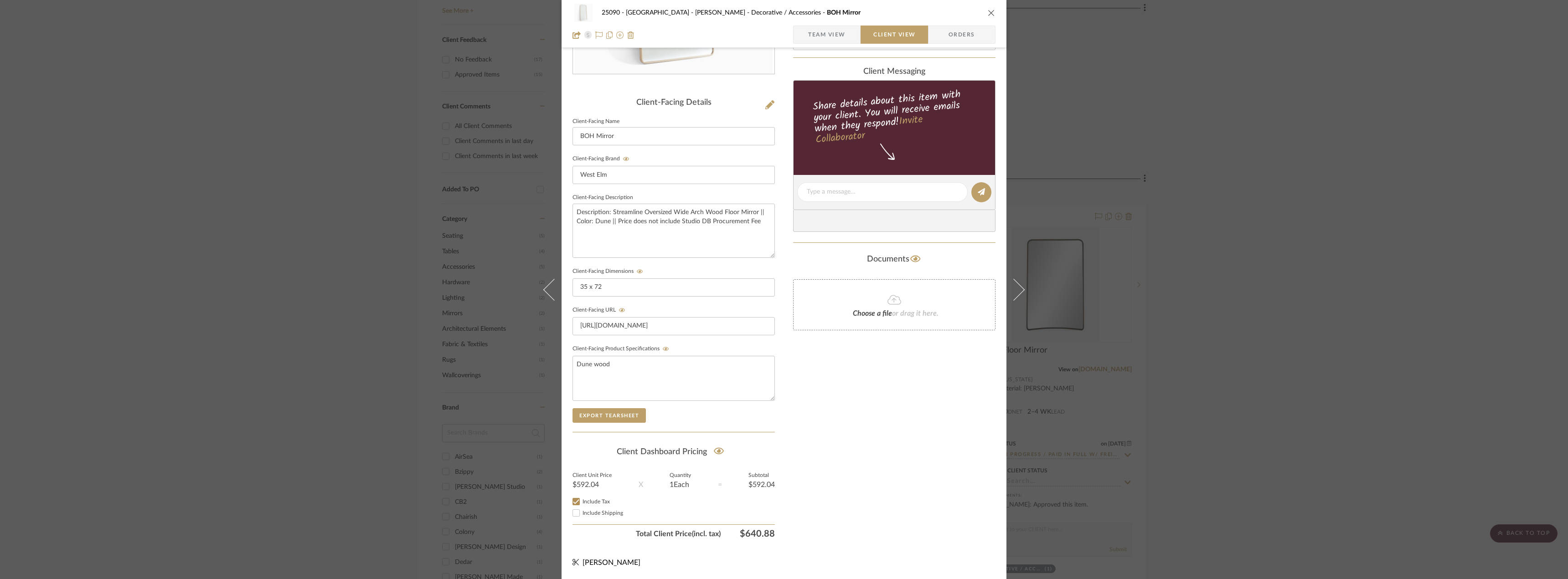
click at [892, 431] on div "Only content on this tab can share to Dashboard. Click eyeball icon to show or …" at bounding box center [894, 209] width 202 height 667
click at [600, 510] on span "Include Shipping" at bounding box center [603, 513] width 41 height 5
click at [582, 510] on input "Include Shipping" at bounding box center [576, 513] width 11 height 11
checkbox input "true"
click at [914, 462] on div "Only content on this tab can share to Dashboard. Click eyeball icon to show or …" at bounding box center [894, 209] width 202 height 667
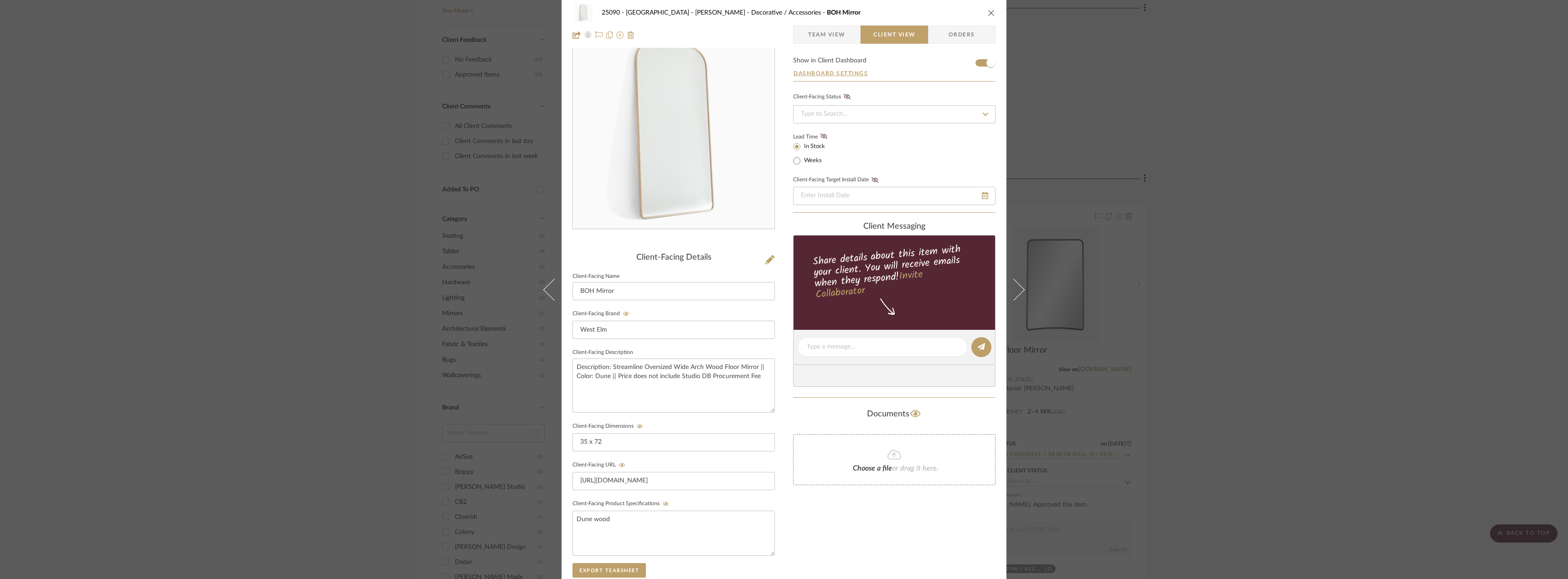
scroll to position [0, 0]
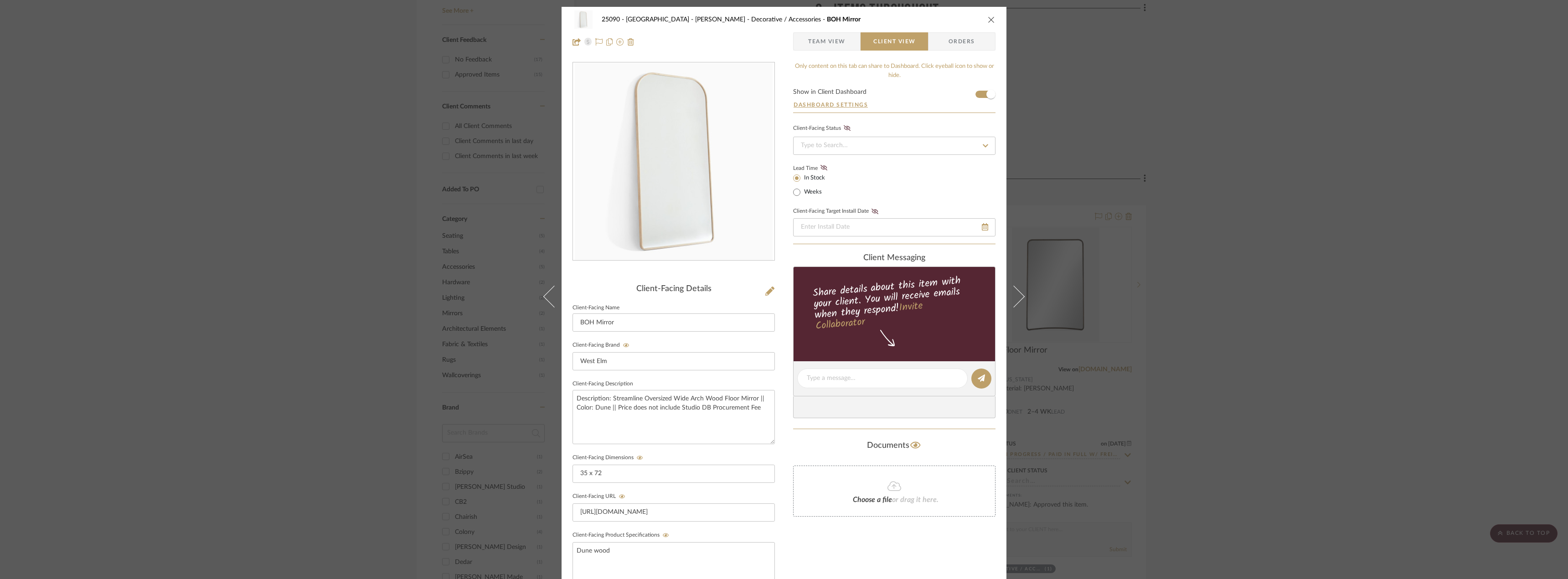
click at [844, 36] on span "Team View" at bounding box center [827, 41] width 66 height 18
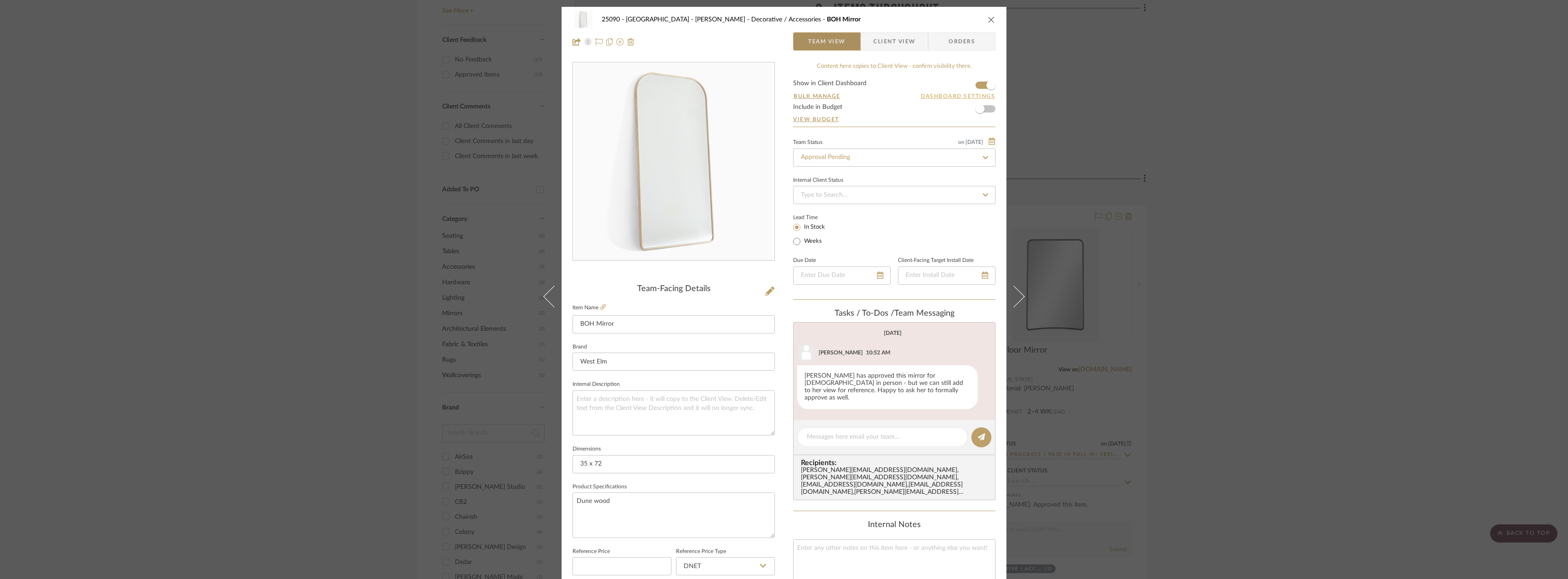
scroll to position [33, 0]
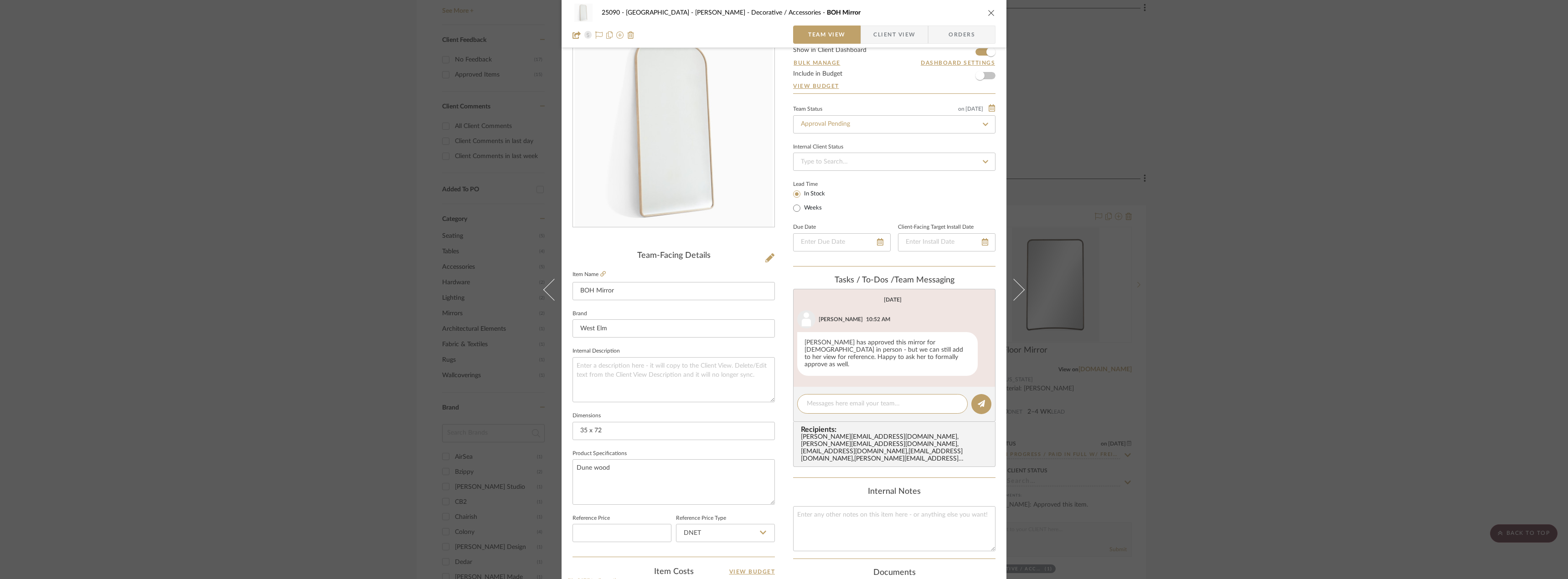
click at [1281, 148] on div "25090 - Bowie House - Lela Rose Decorative / Accessories BOH Mirror Team View C…" at bounding box center [784, 290] width 1568 height 579
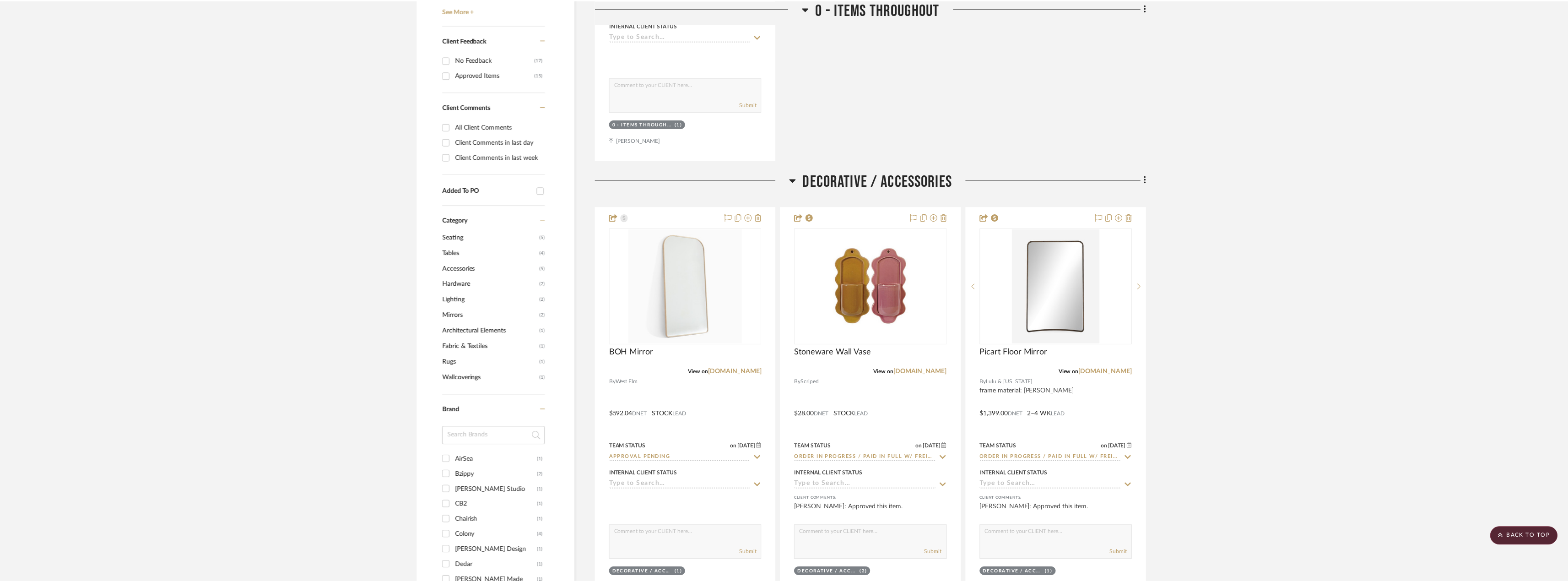
scroll to position [515, 0]
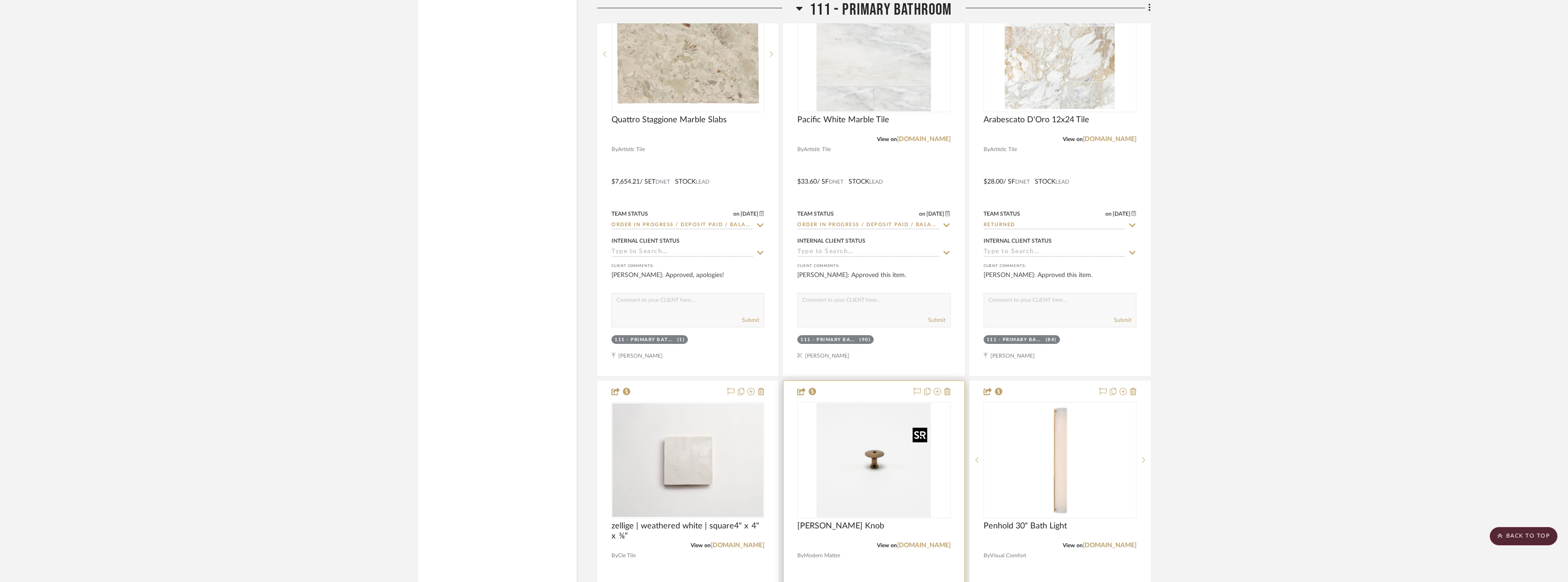
scroll to position [4120, 0]
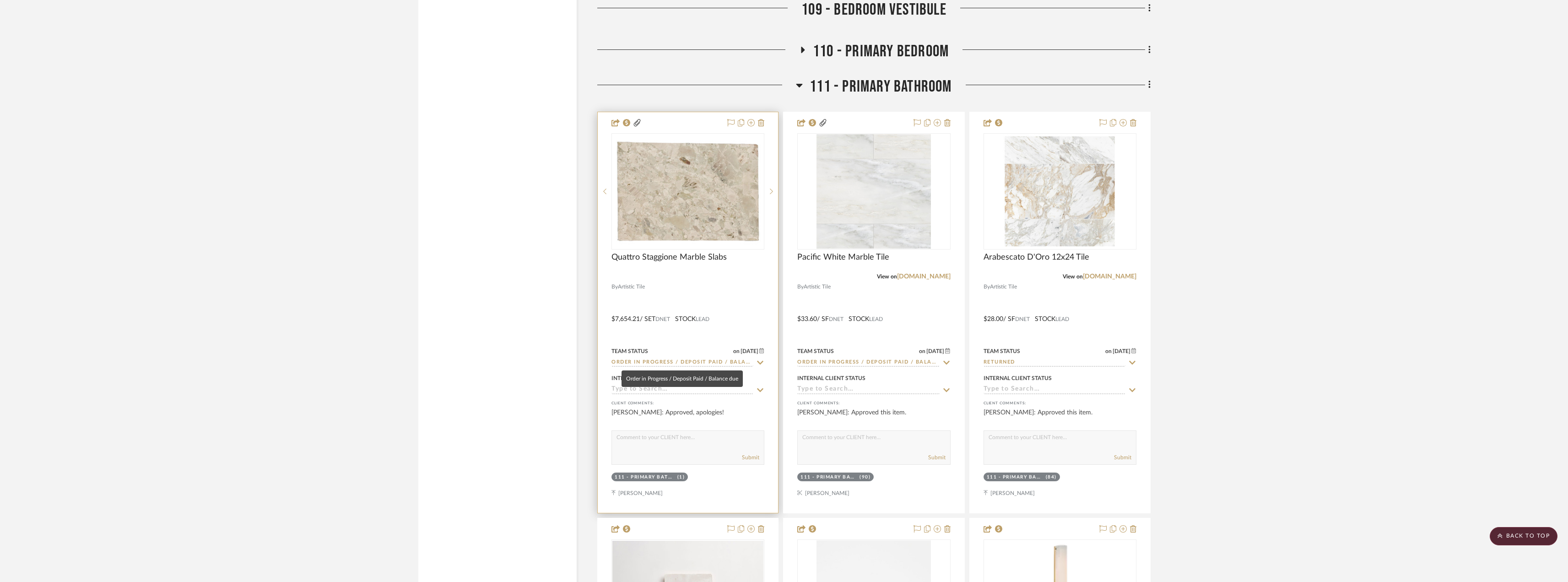
click at [695, 362] on input "Order in Progress / Deposit Paid / Balance due" at bounding box center [682, 363] width 142 height 9
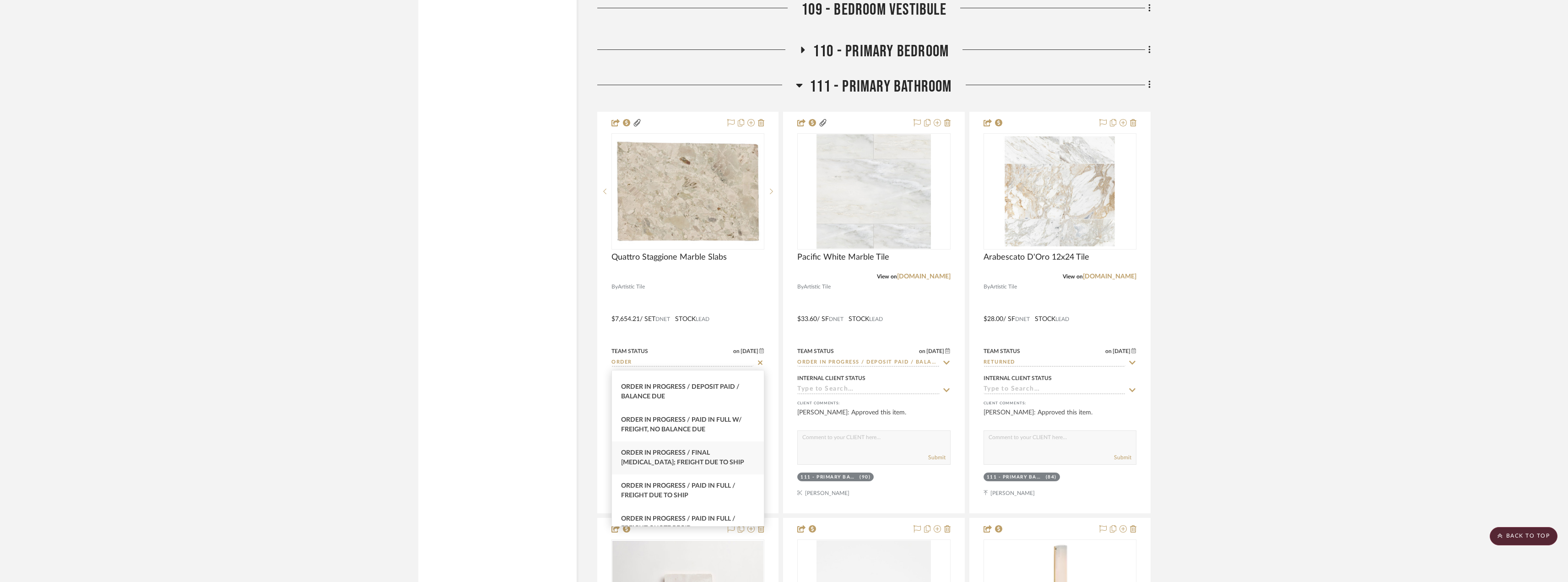
scroll to position [138, 0]
type input "ORDER"
click at [680, 414] on span "Order In Progress / Paid In Full w/ Freight, No Balance due" at bounding box center [681, 408] width 121 height 16
type input "[DATE]"
type input "Order In Progress / Paid In Full w/ Freight, No Balance due"
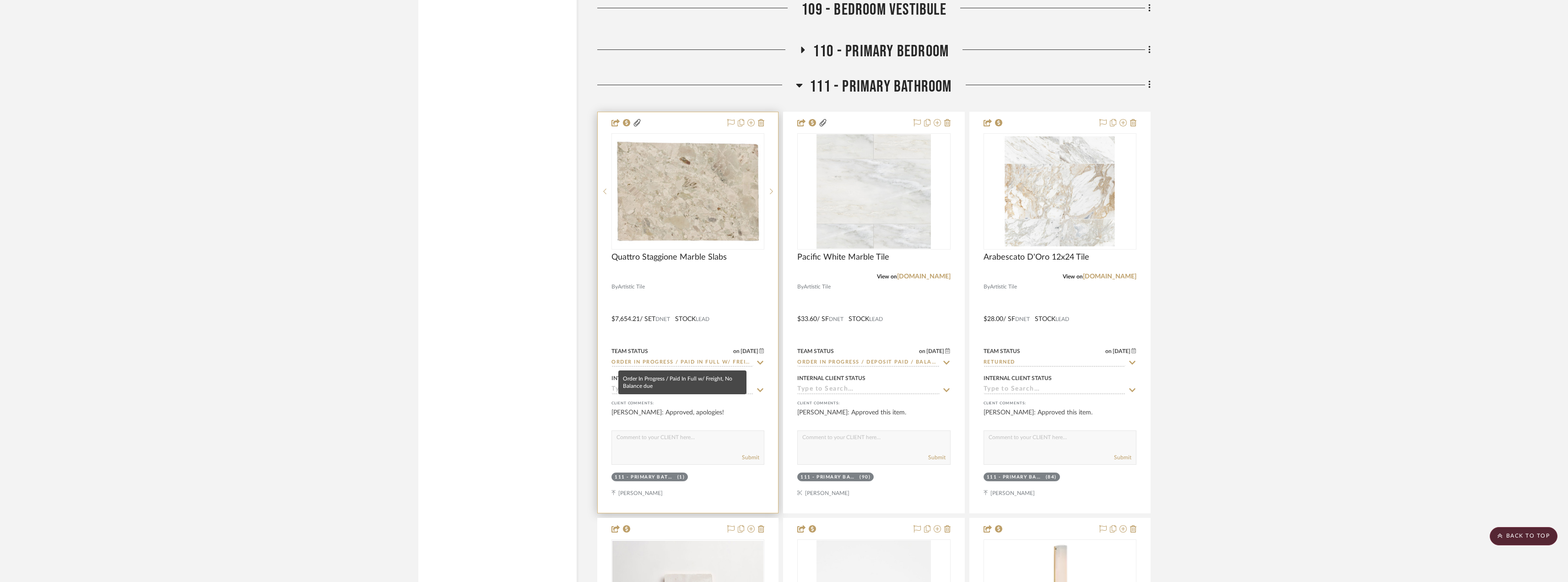
click at [666, 361] on input "Order In Progress / Paid In Full w/ Freight, No Balance due" at bounding box center [682, 363] width 142 height 9
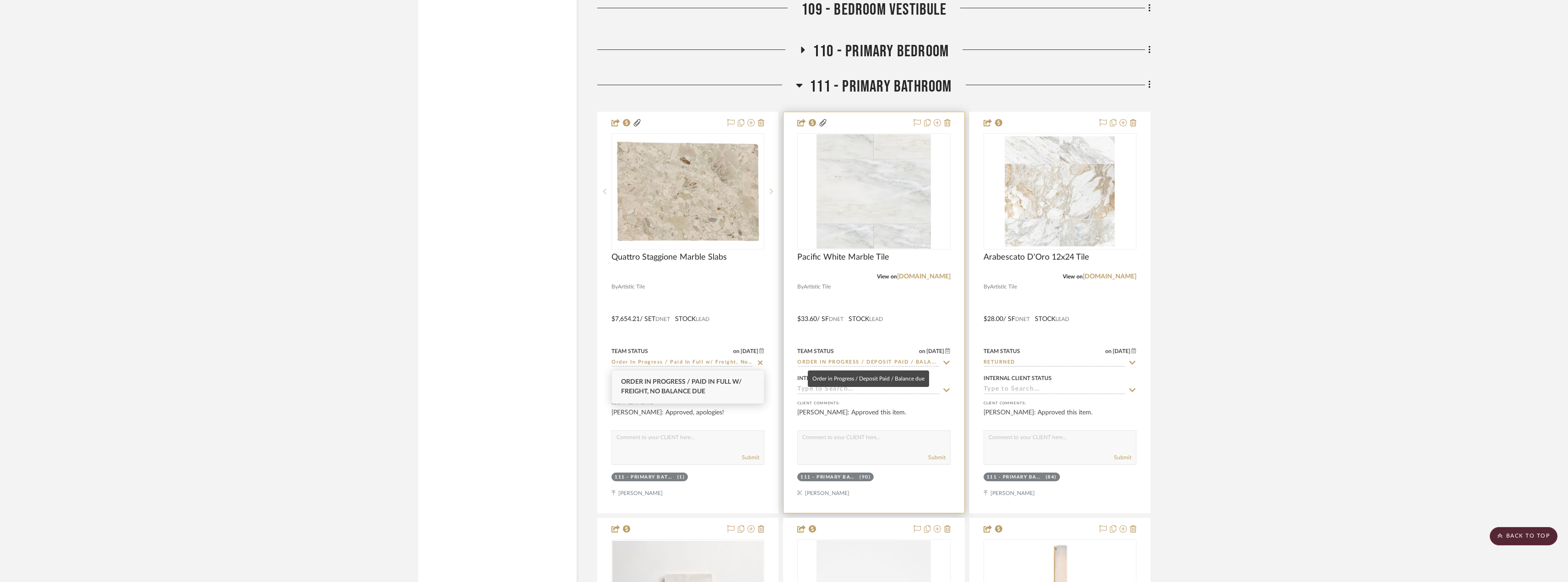
click at [868, 363] on input "Order in Progress / Deposit Paid / Balance due" at bounding box center [868, 363] width 142 height 9
paste input "In Progress / Paid In Full w/ Freight, No"
type input "Order In Progress / Paid In Full w/ Freight, No Balance due"
click at [874, 381] on span "Order In Progress / Paid In Full w/ Freight, No Balance due" at bounding box center [867, 386] width 121 height 16
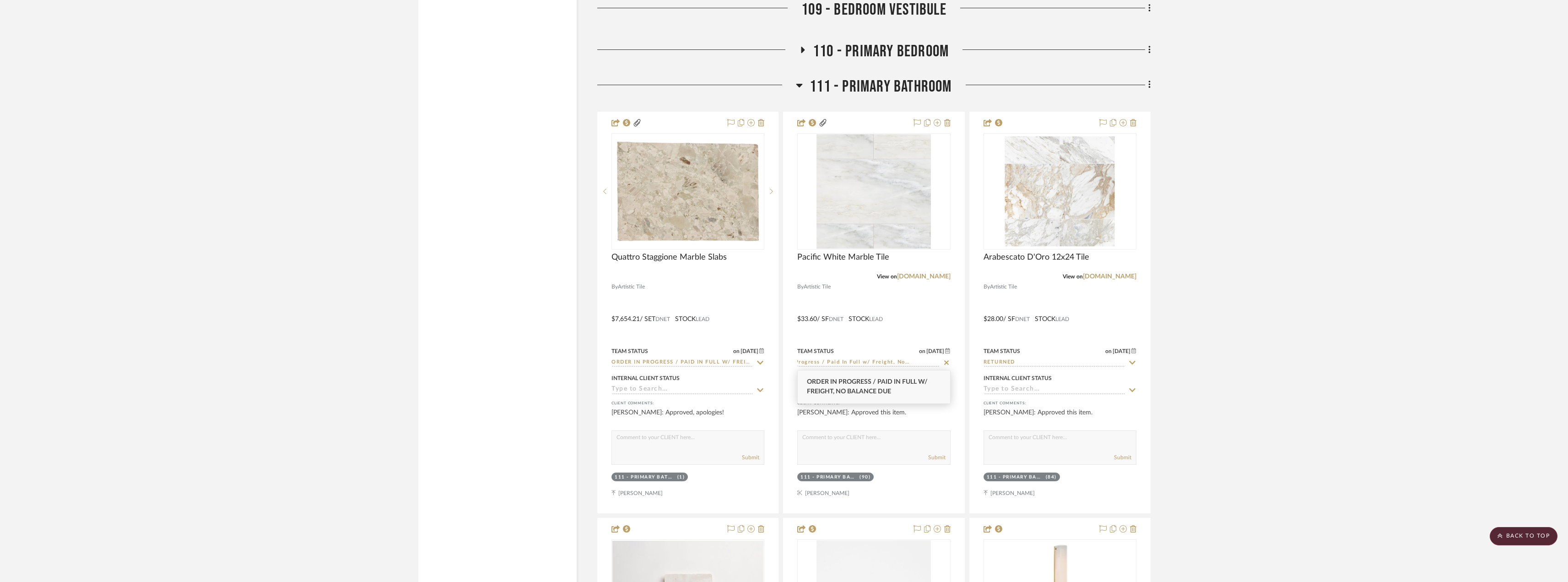
type input "[DATE]"
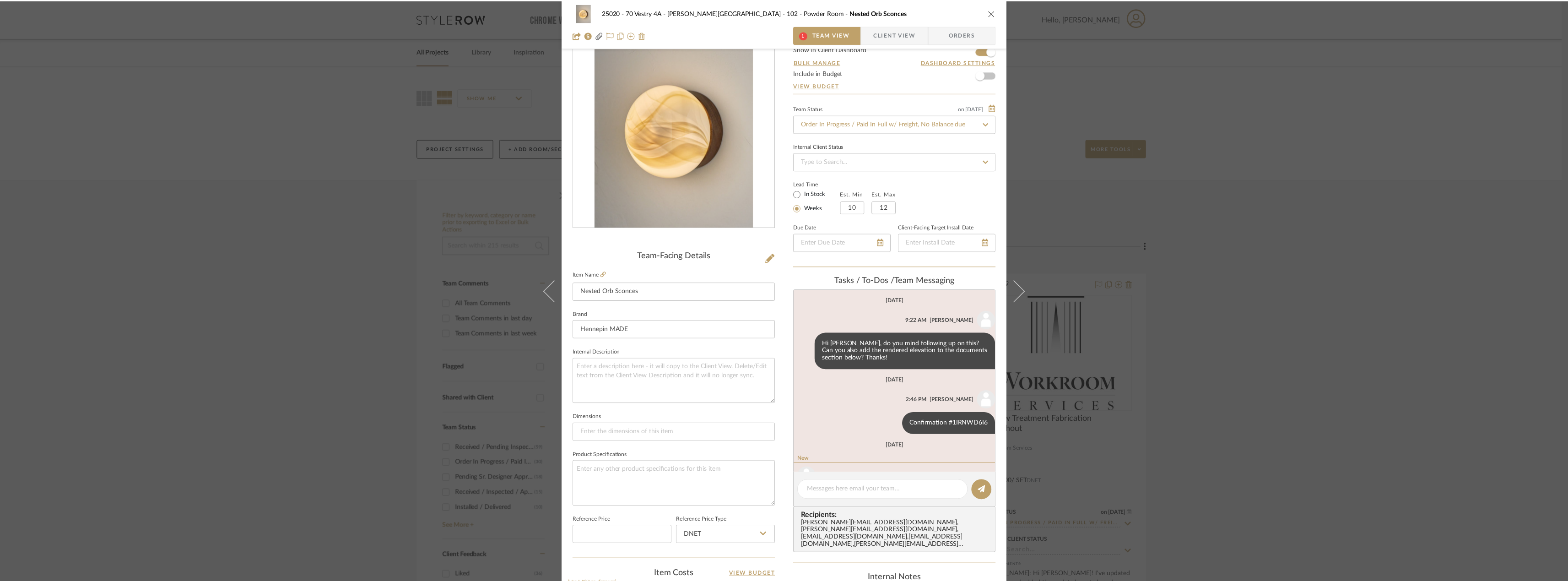
scroll to position [50, 0]
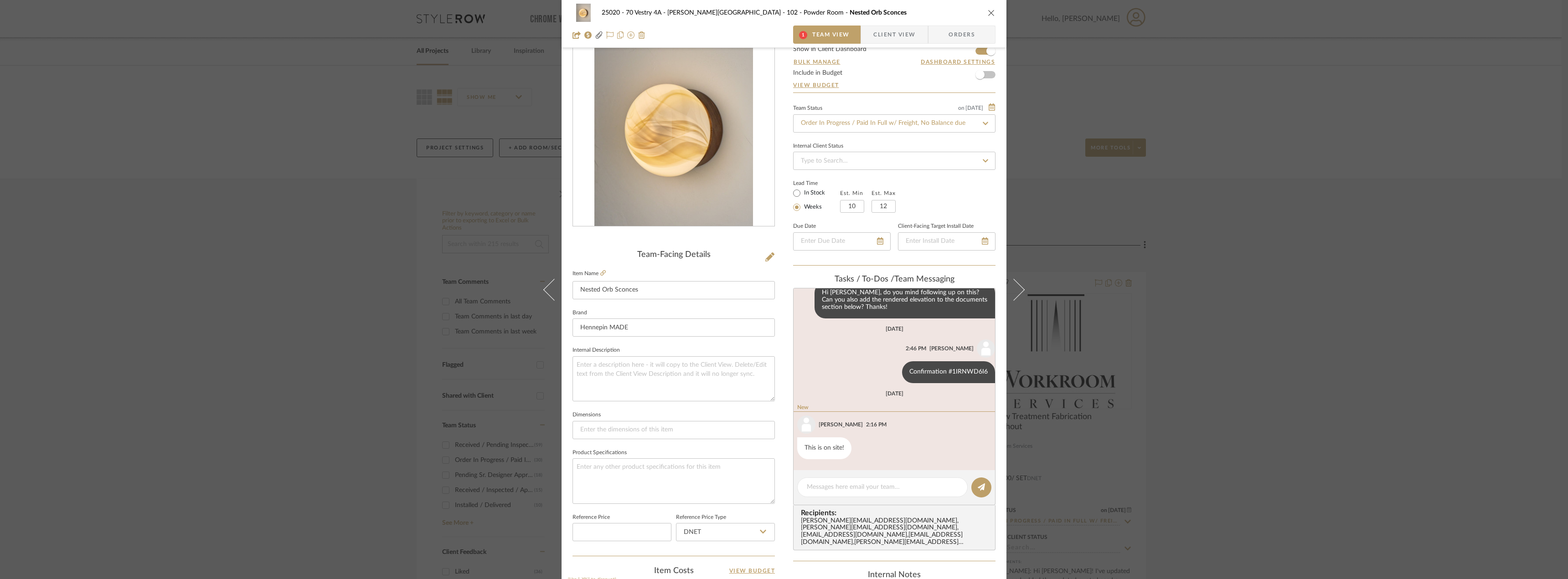
click at [1331, 200] on div "25020 - 70 Vestry 4A - Grant-Stanleigh 102 - Powder Room Nested Orb Sconces 1 T…" at bounding box center [784, 290] width 1568 height 579
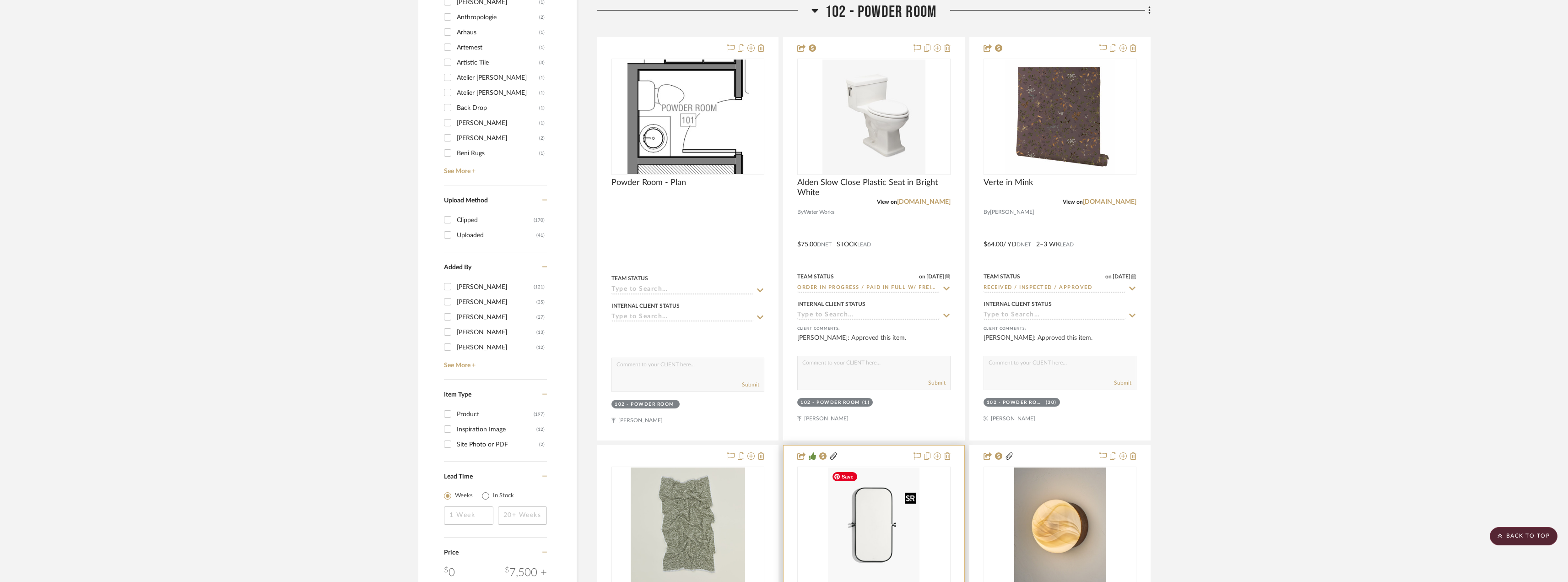
scroll to position [1419, 0]
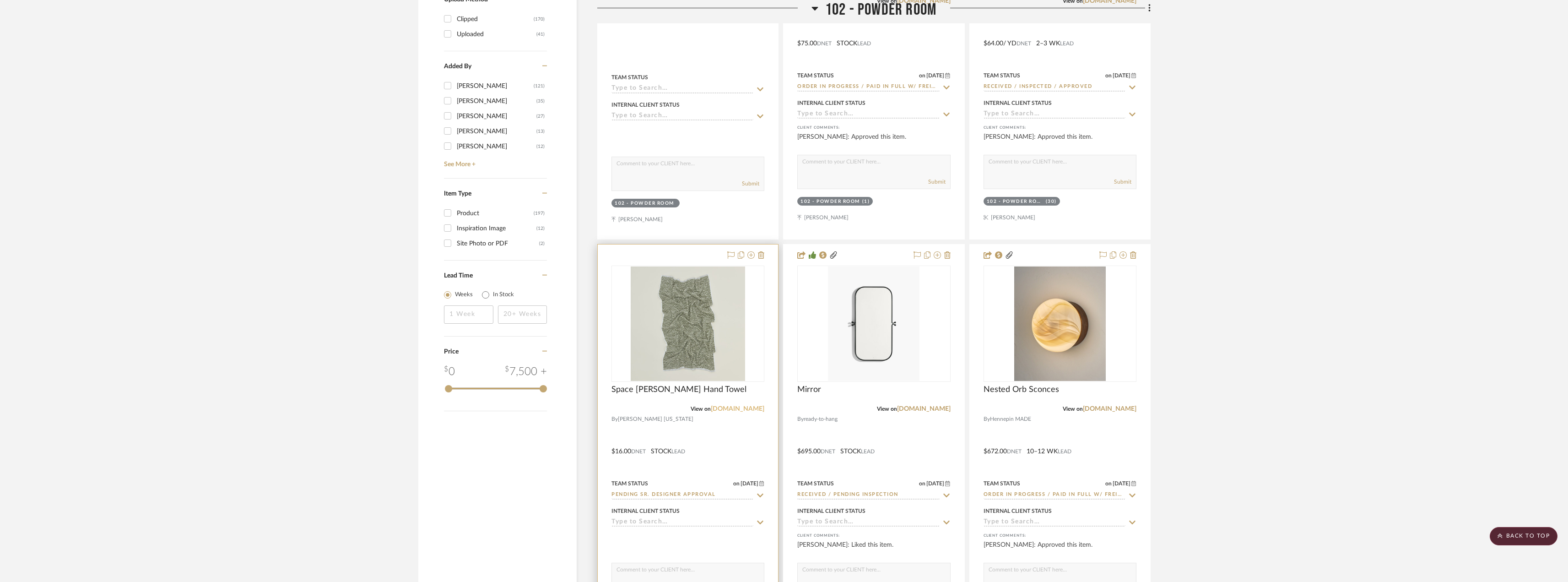
click at [733, 410] on link "[DOMAIN_NAME]" at bounding box center [738, 408] width 54 height 6
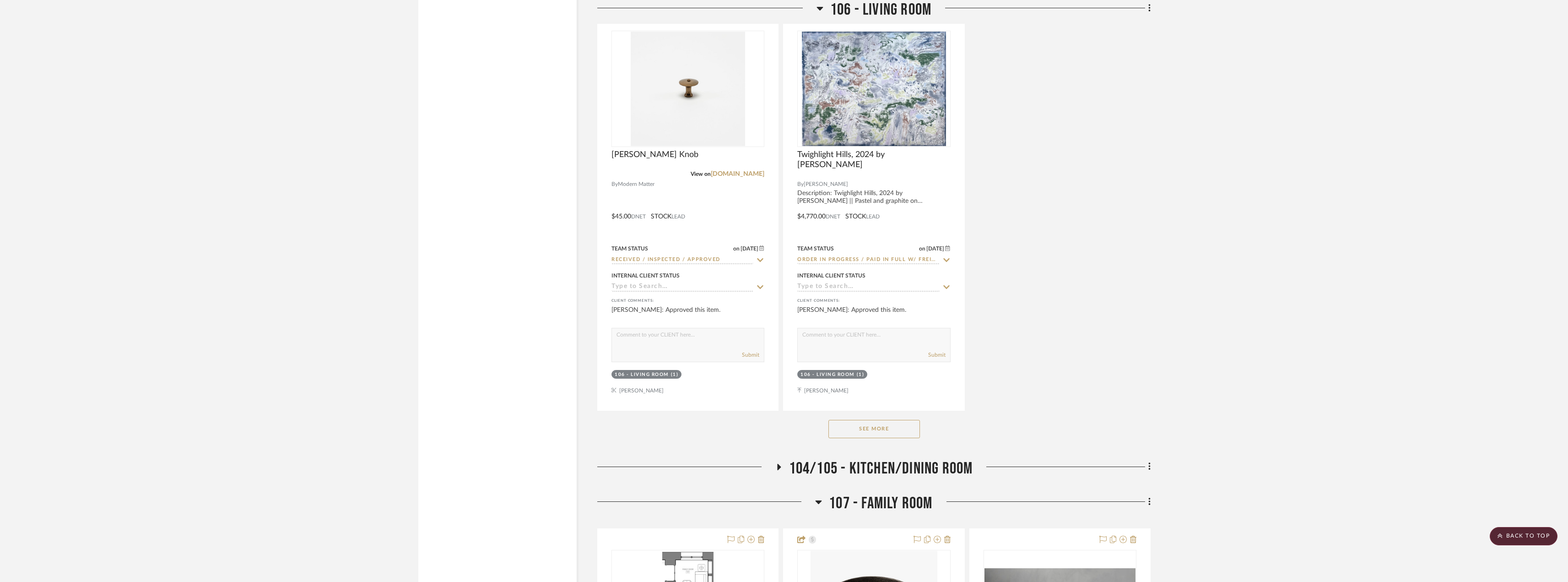
scroll to position [3891, 0]
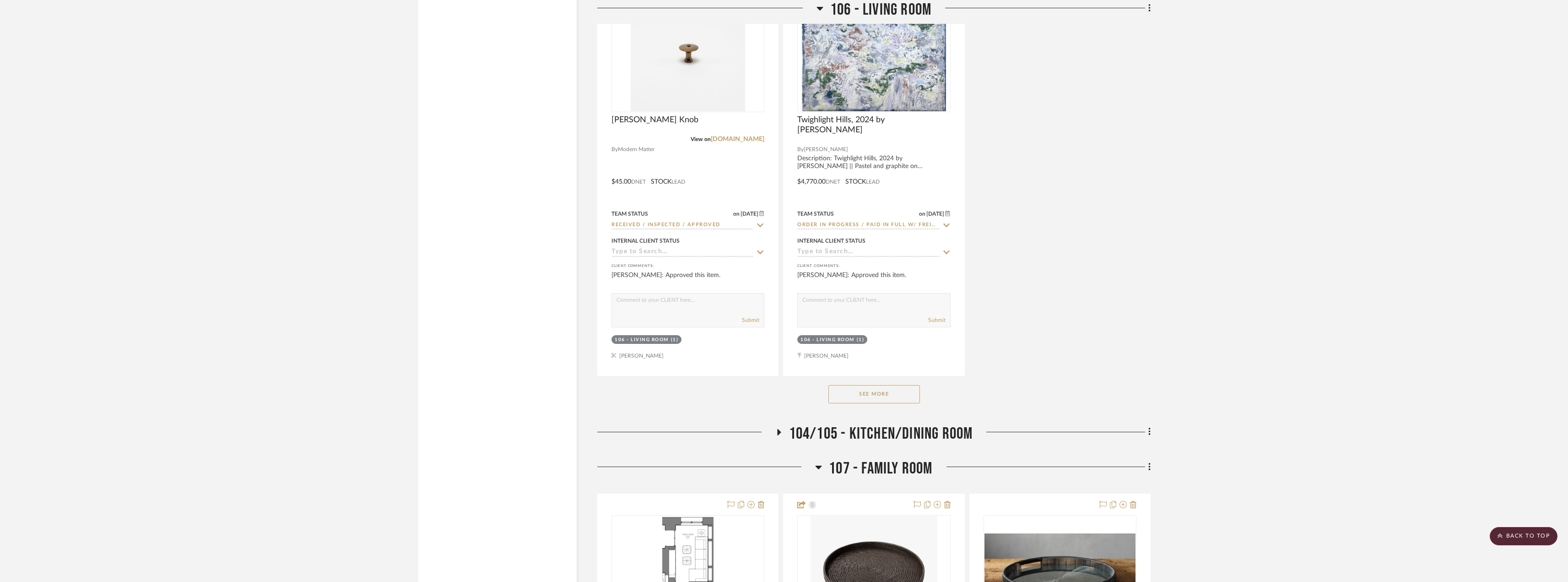
click at [888, 396] on button "See More" at bounding box center [874, 394] width 92 height 18
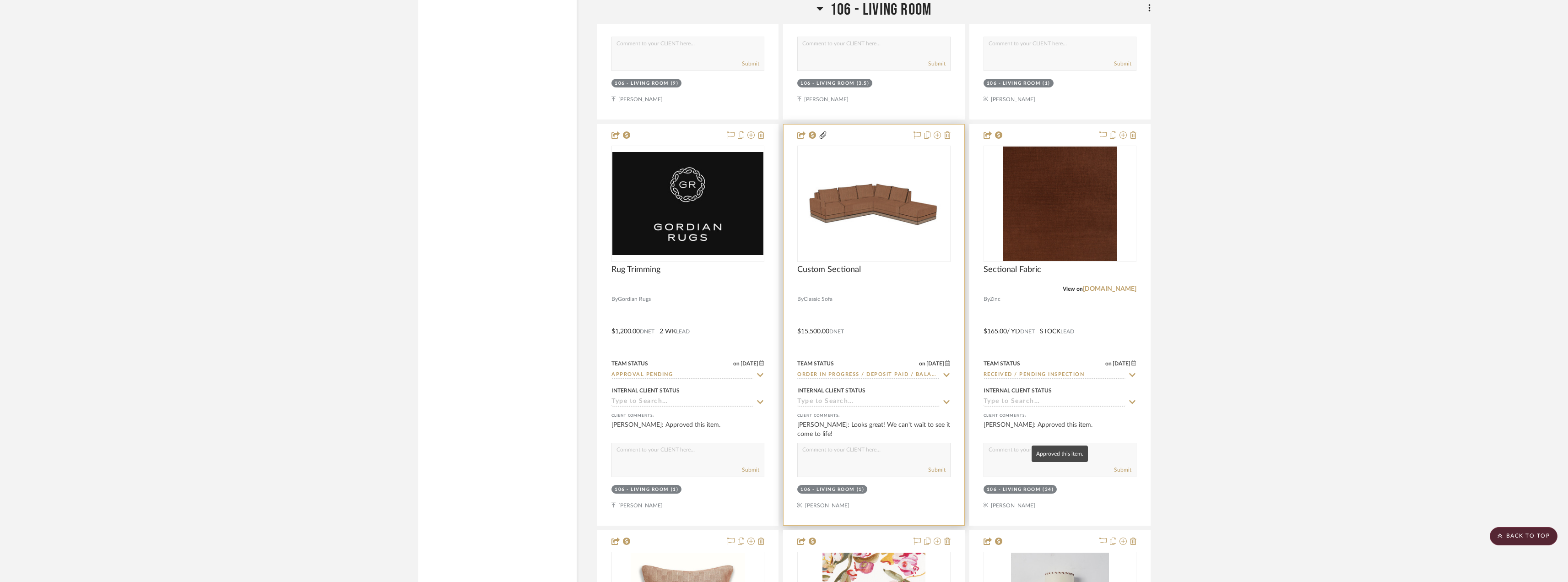
scroll to position [5768, 0]
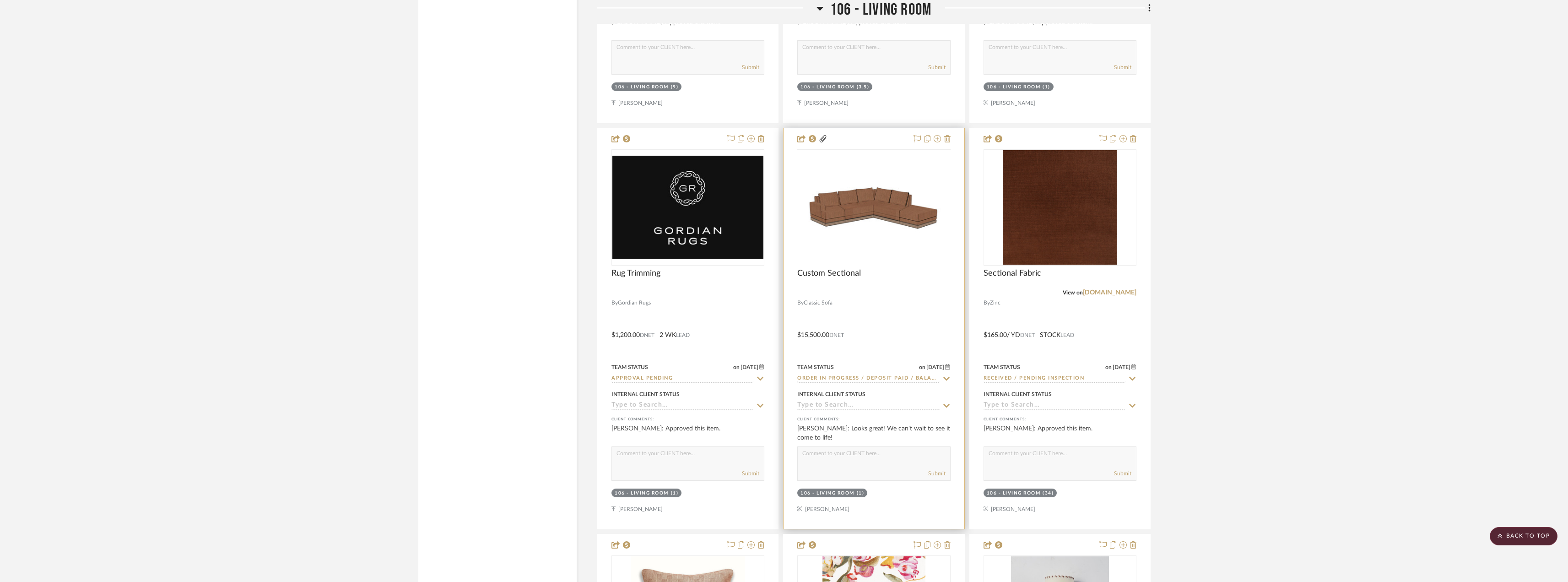
click at [0, 0] on img at bounding box center [0, 0] width 0 height 0
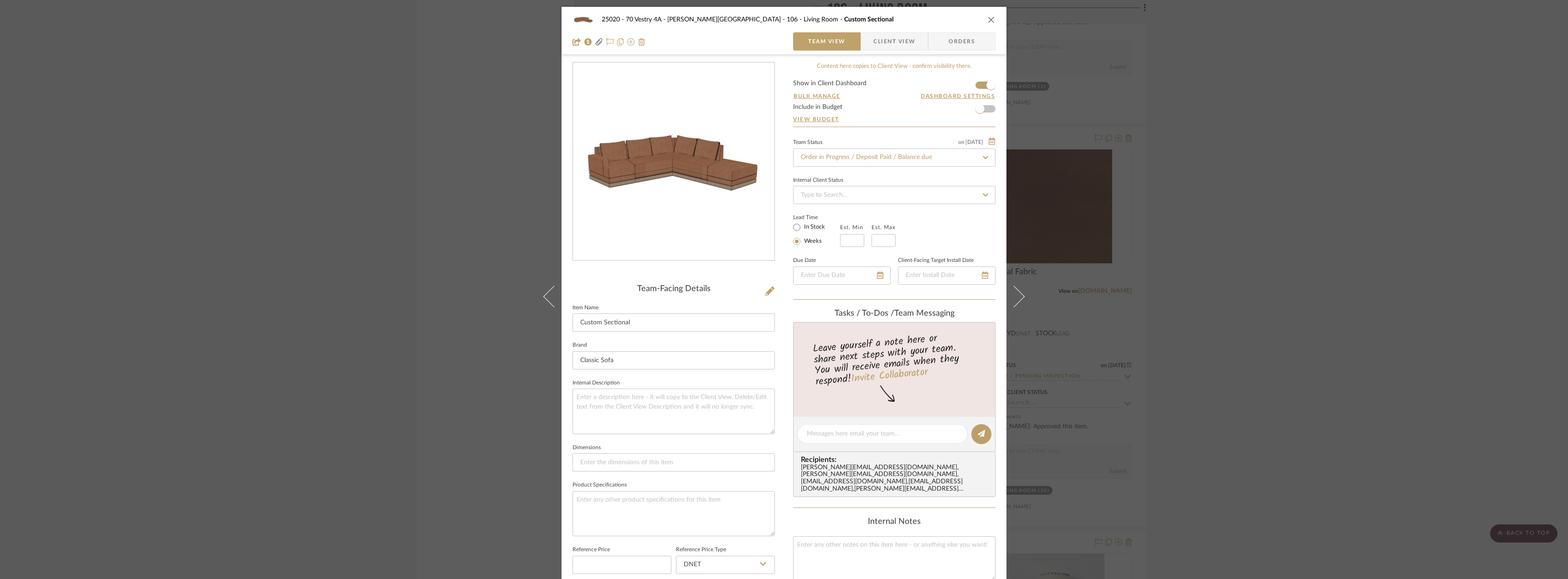
scroll to position [268, 0]
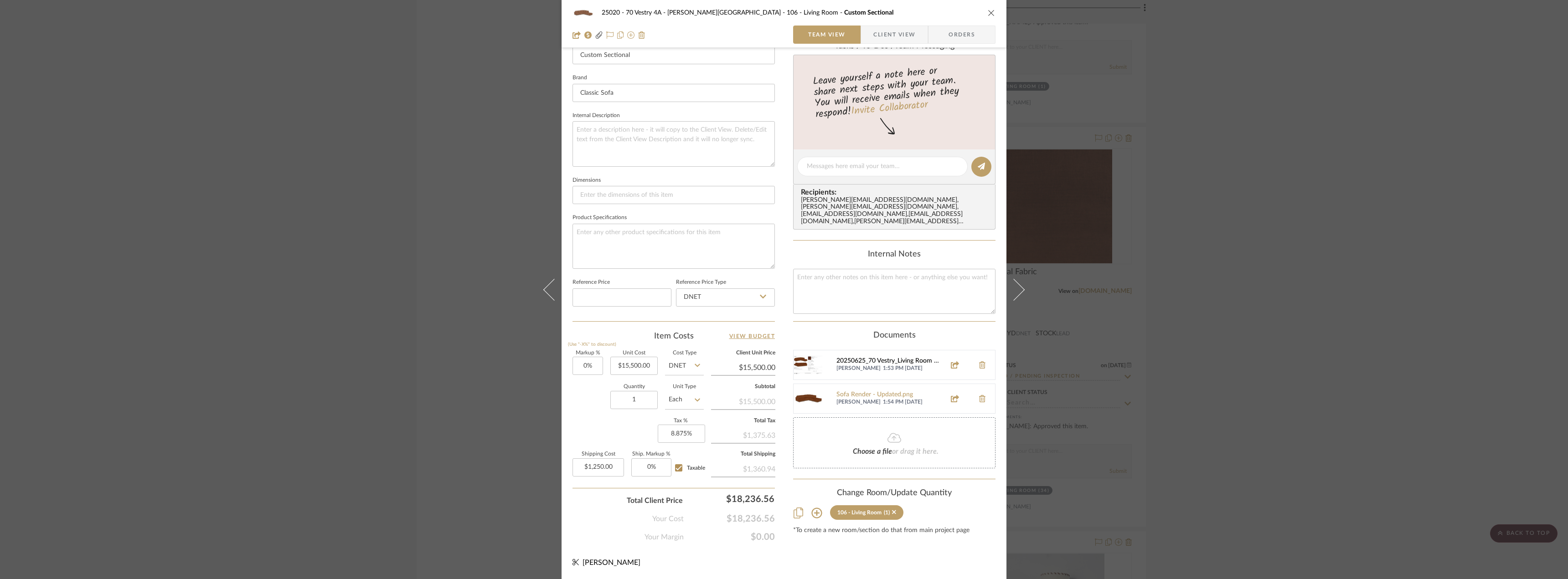
click at [888, 358] on div "20250625_70 Vestry_Living Room Sofa_Drawings for Fabrication.pdf" at bounding box center [888, 361] width 104 height 7
click at [1521, 400] on div "25020 - 70 Vestry 4A - Grant-Stanleigh 106 - Living Room Custom Sectional Team …" at bounding box center [784, 290] width 1568 height 579
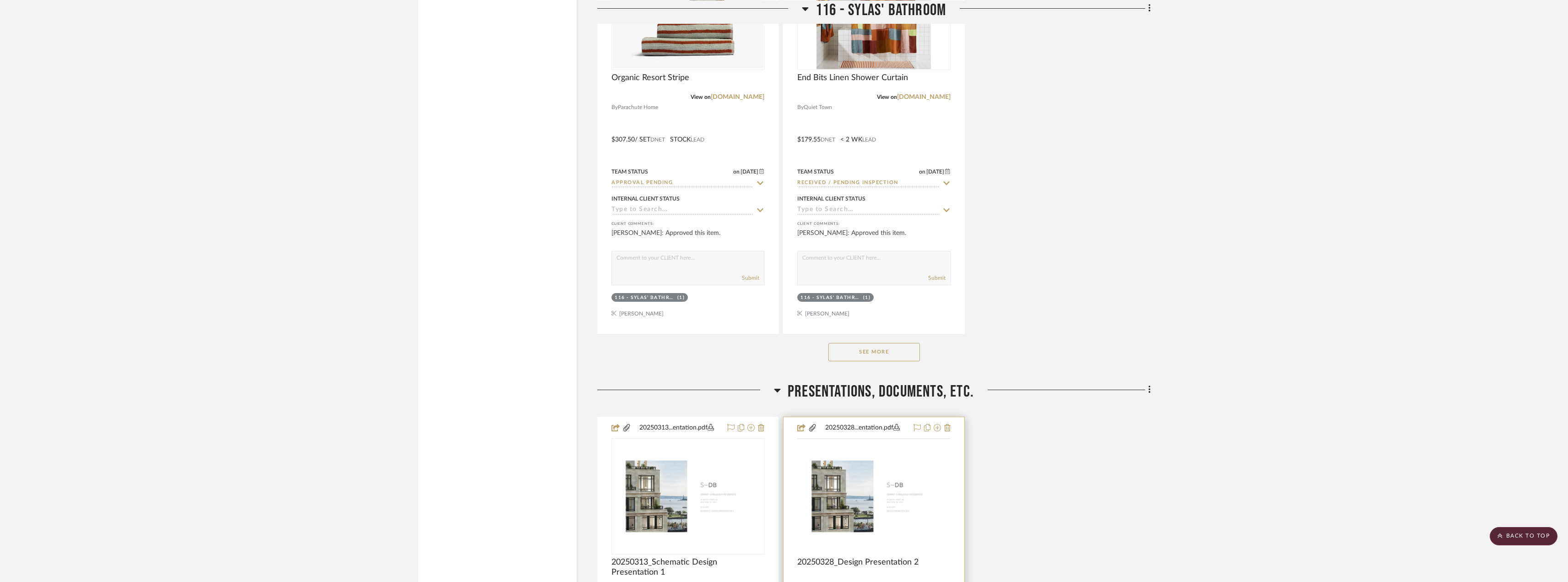
scroll to position [16984, 0]
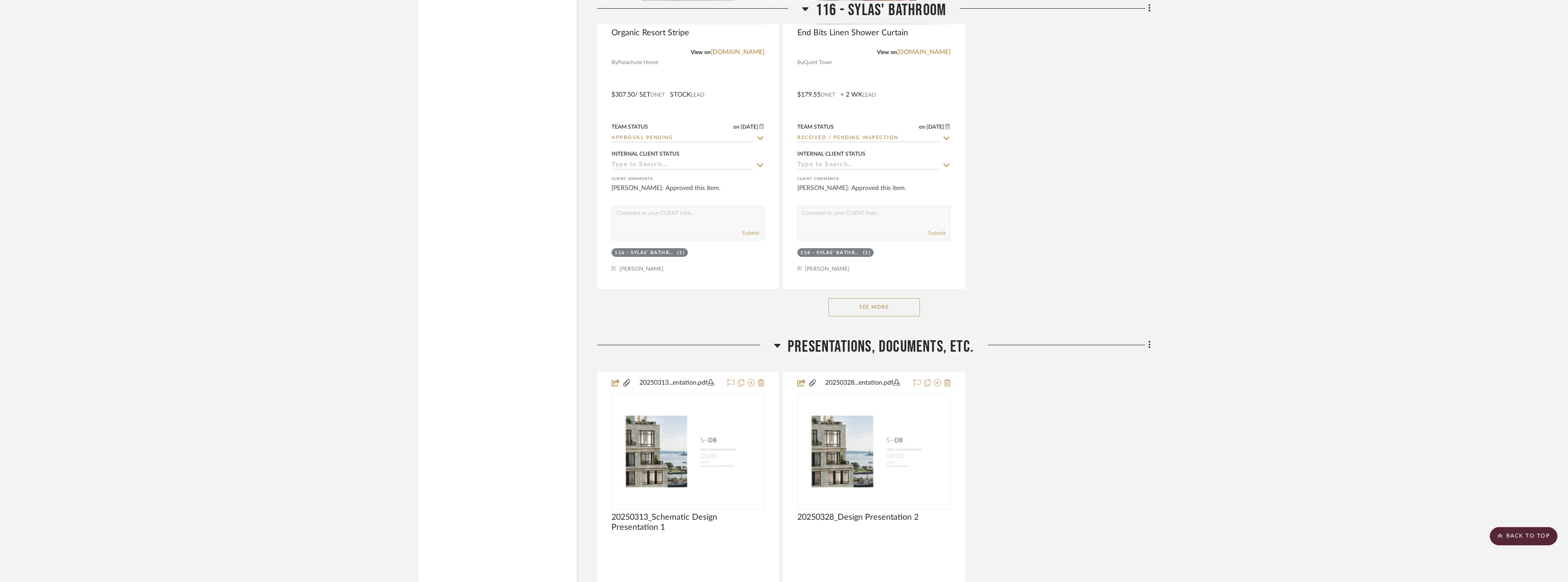
click at [870, 293] on div "See More" at bounding box center [873, 308] width 553 height 37
click at [865, 304] on button "See More" at bounding box center [874, 307] width 92 height 18
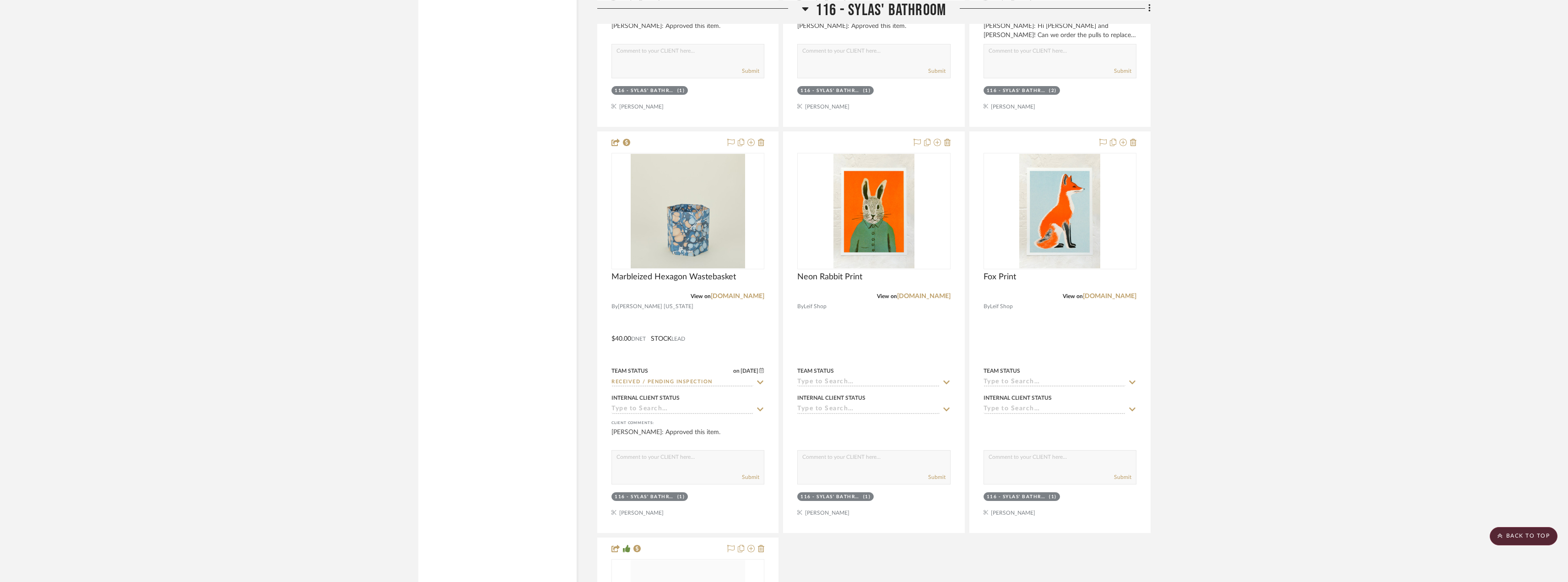
scroll to position [17442, 0]
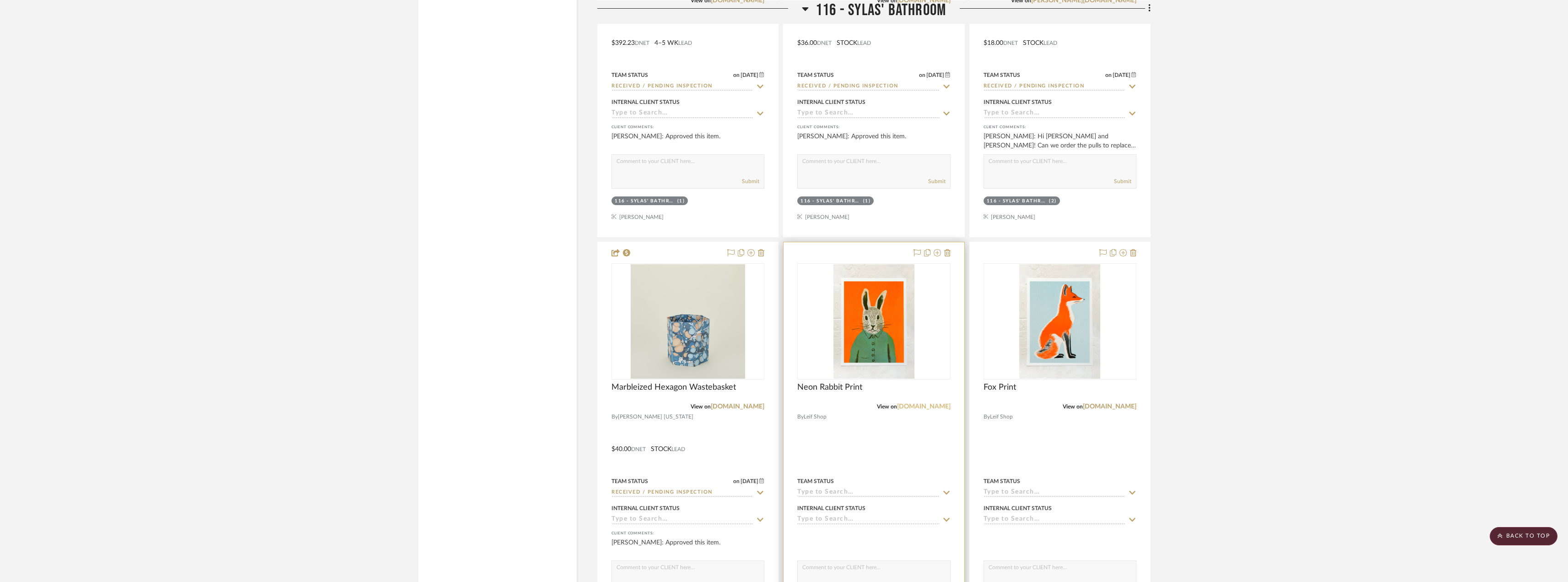
click at [932, 406] on link "leifshop.com" at bounding box center [924, 407] width 54 height 6
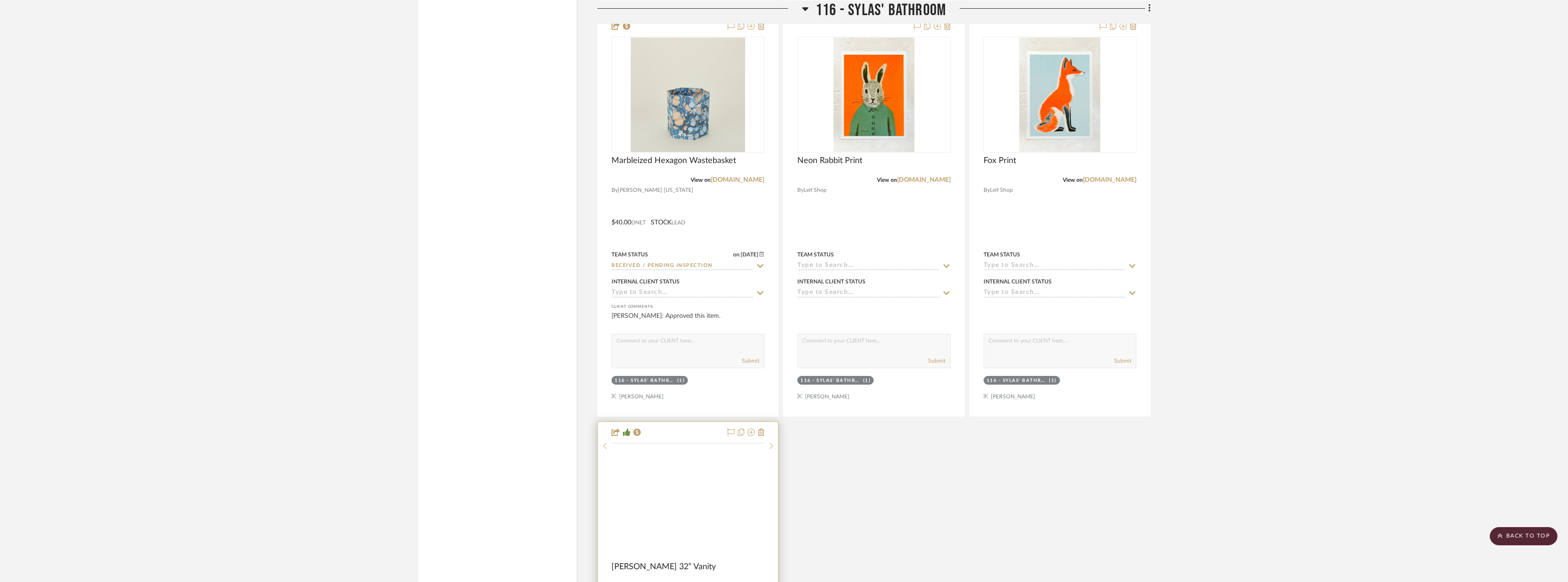
scroll to position [17854, 0]
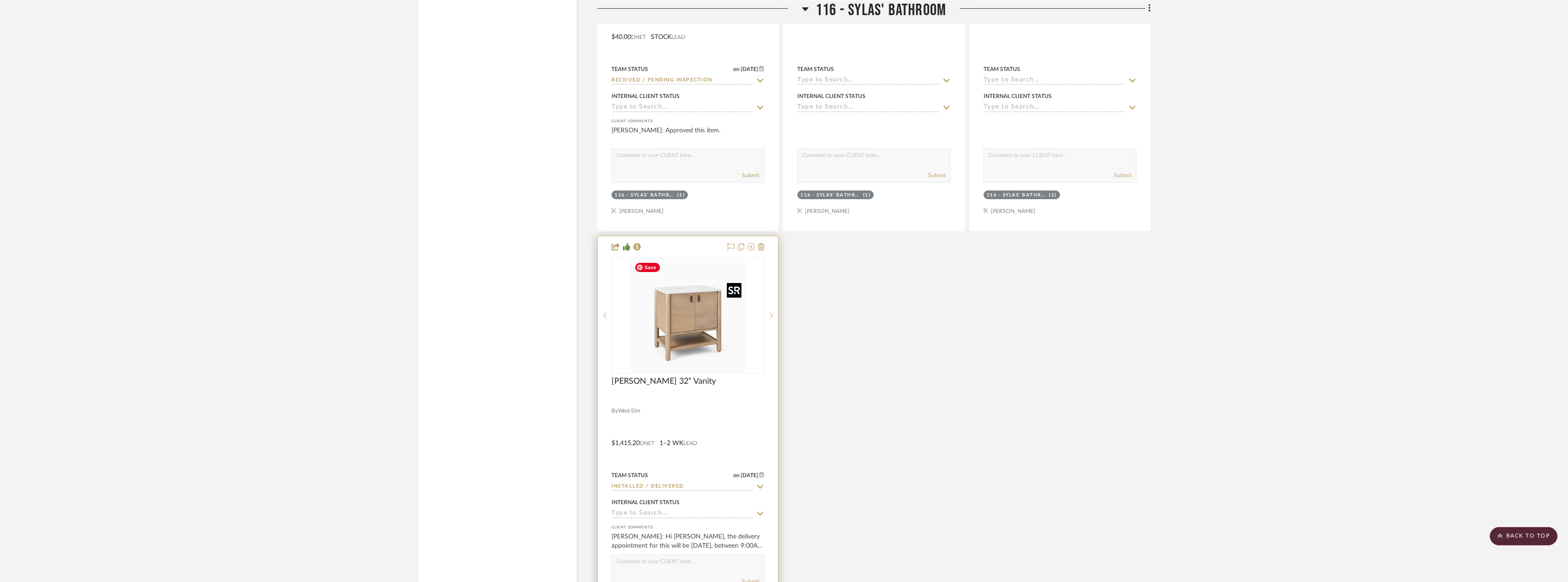
click at [0, 0] on img at bounding box center [0, 0] width 0 height 0
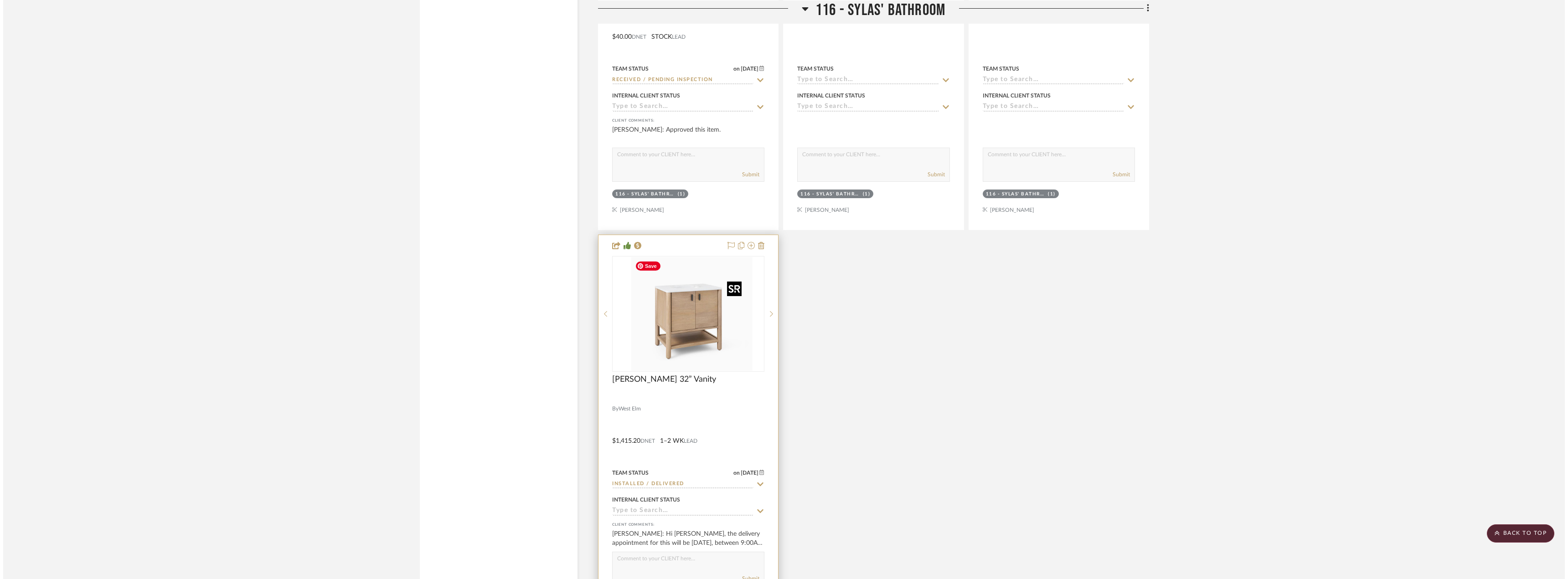
scroll to position [0, 0]
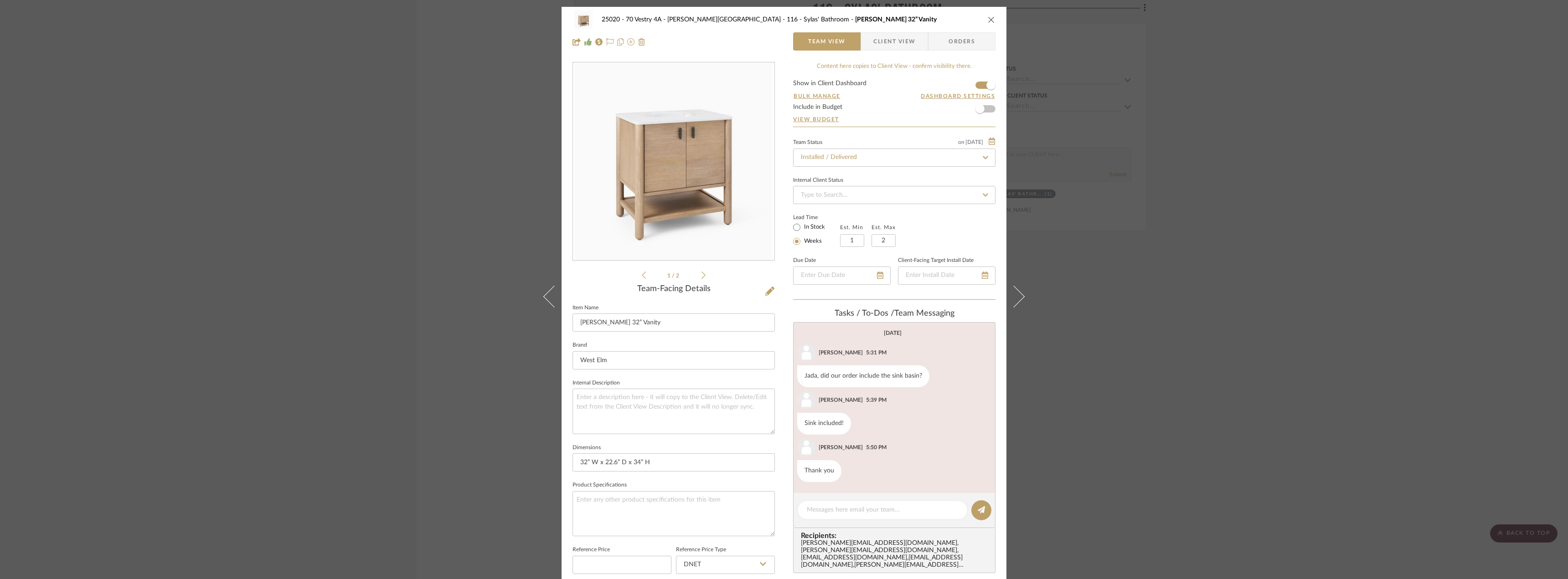
click at [397, 170] on div "25020 - 70 Vestry 4A - Grant-Stanleigh 116 - Sylas' Bathroom Hargrove 32” Vanit…" at bounding box center [784, 290] width 1568 height 579
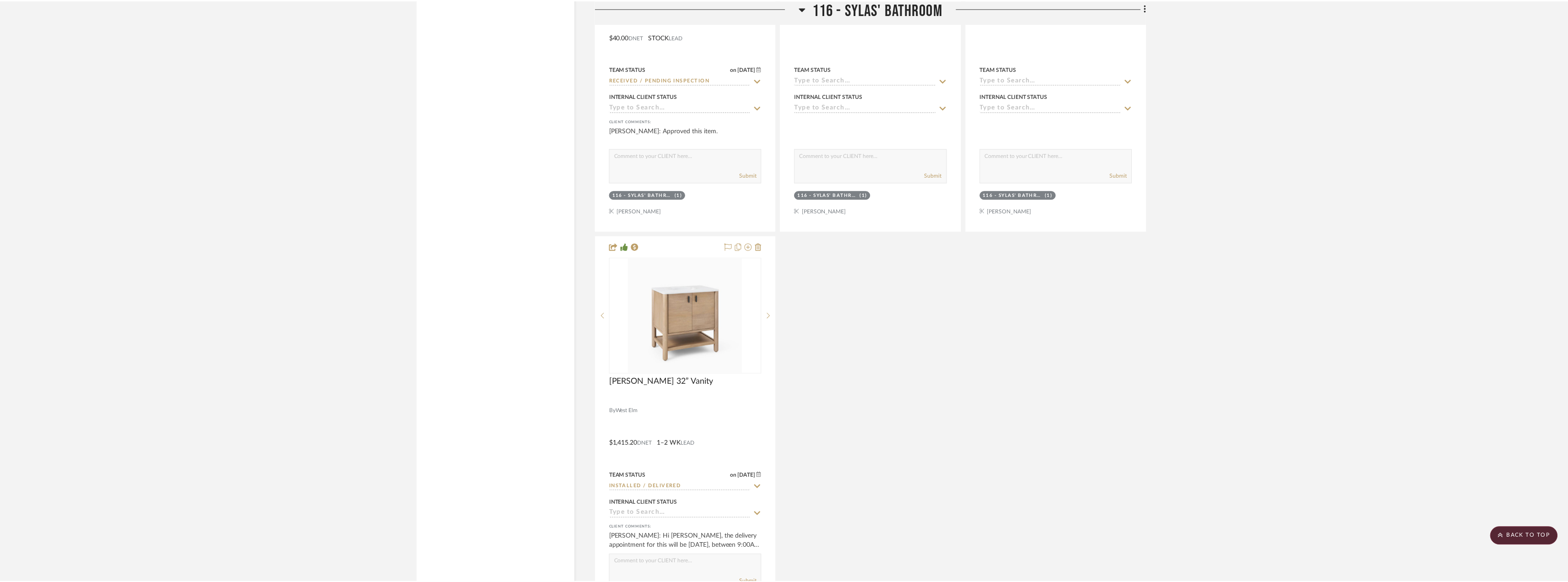
scroll to position [17854, 0]
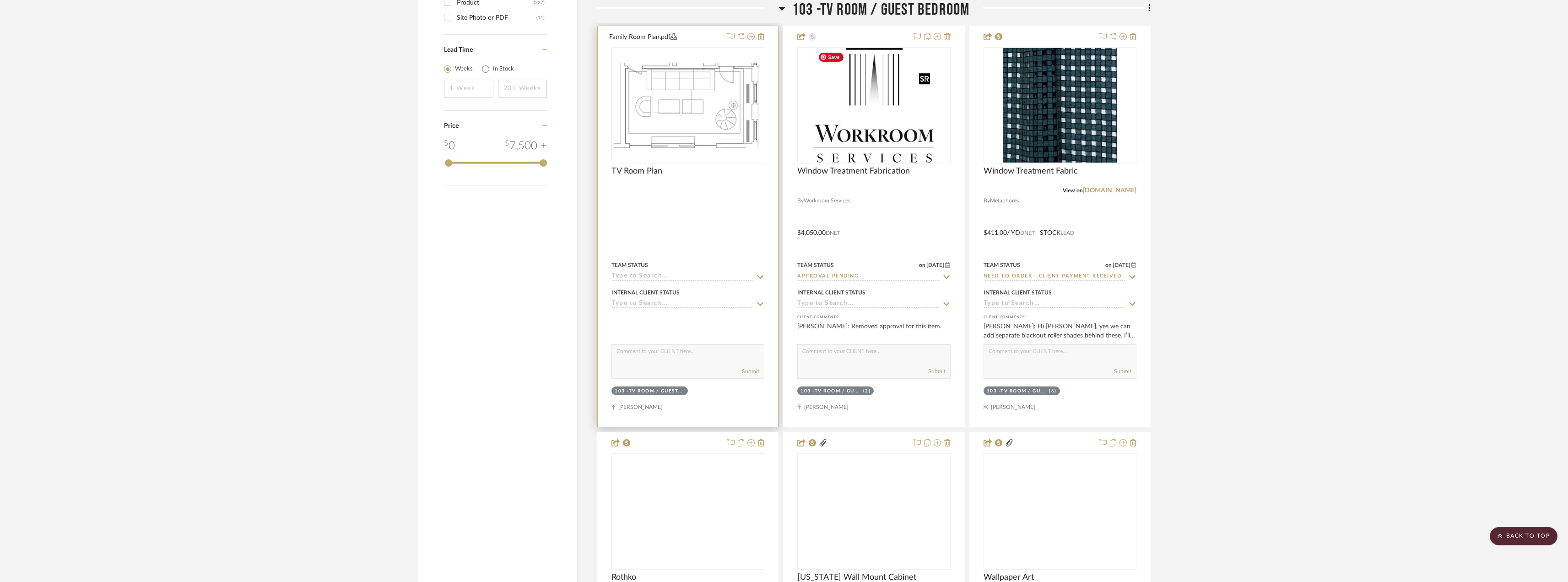
scroll to position [1694, 0]
